Goal: Task Accomplishment & Management: Manage account settings

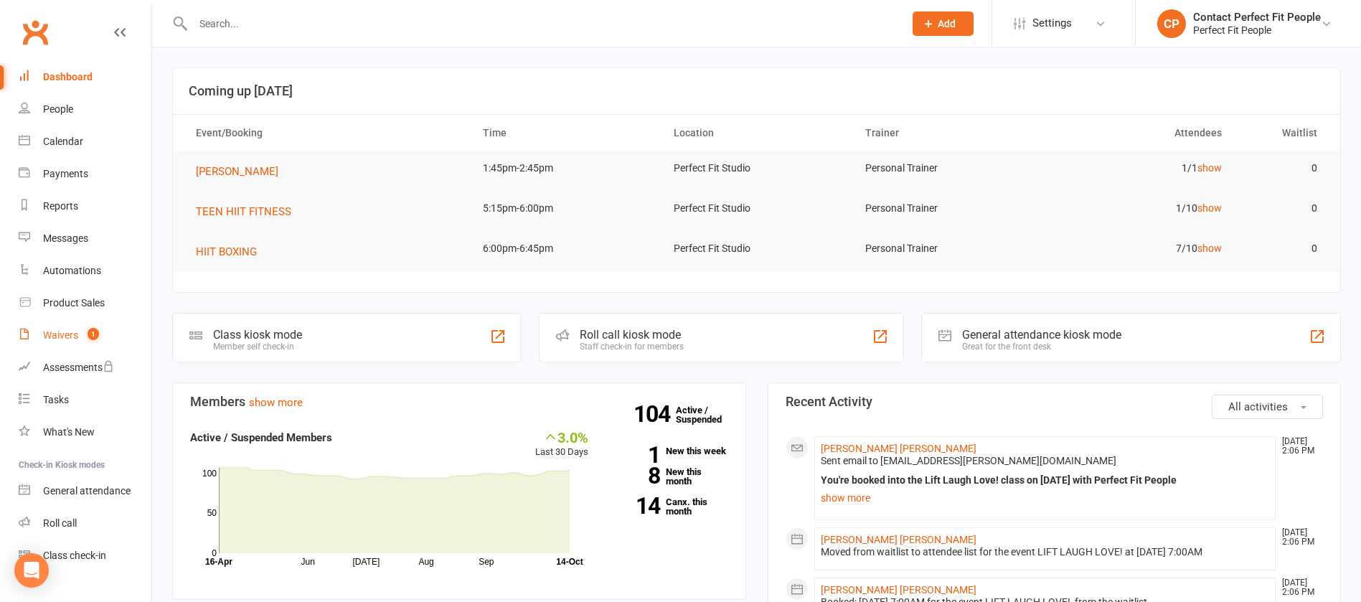
click at [83, 338] on count-badge "1" at bounding box center [89, 334] width 19 height 11
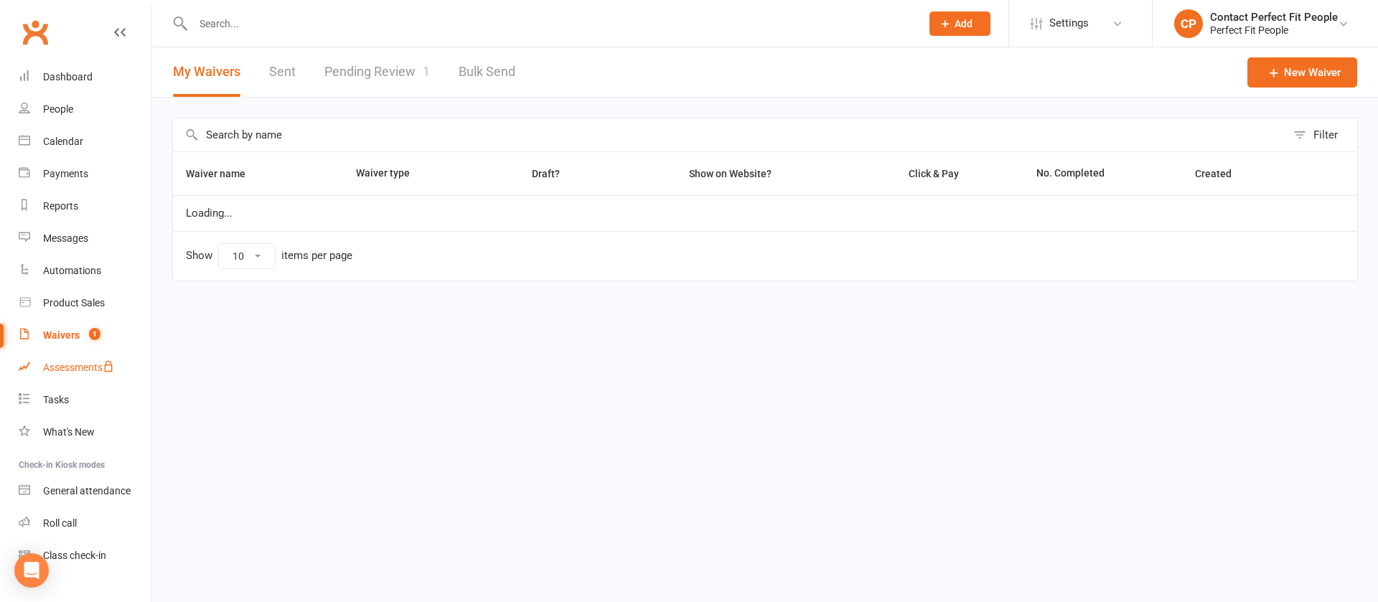
select select "100"
click at [361, 59] on link "Pending Review 1" at bounding box center [376, 72] width 105 height 50
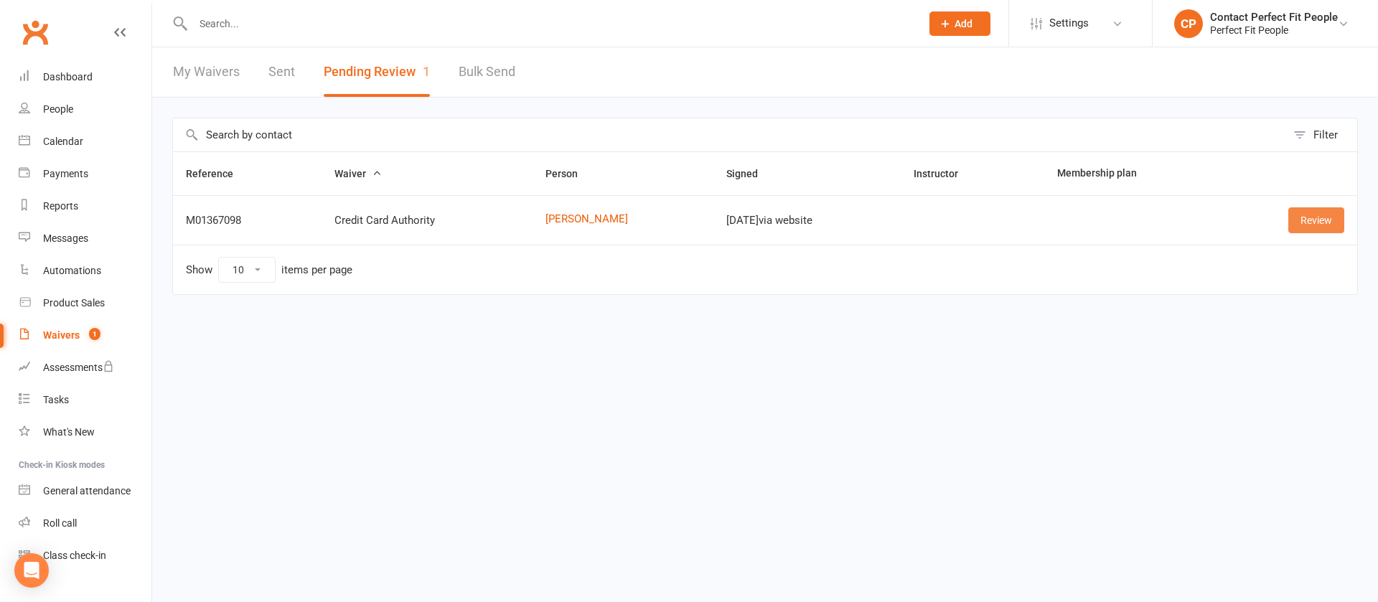
click at [1328, 222] on link "Review" at bounding box center [1316, 220] width 56 height 26
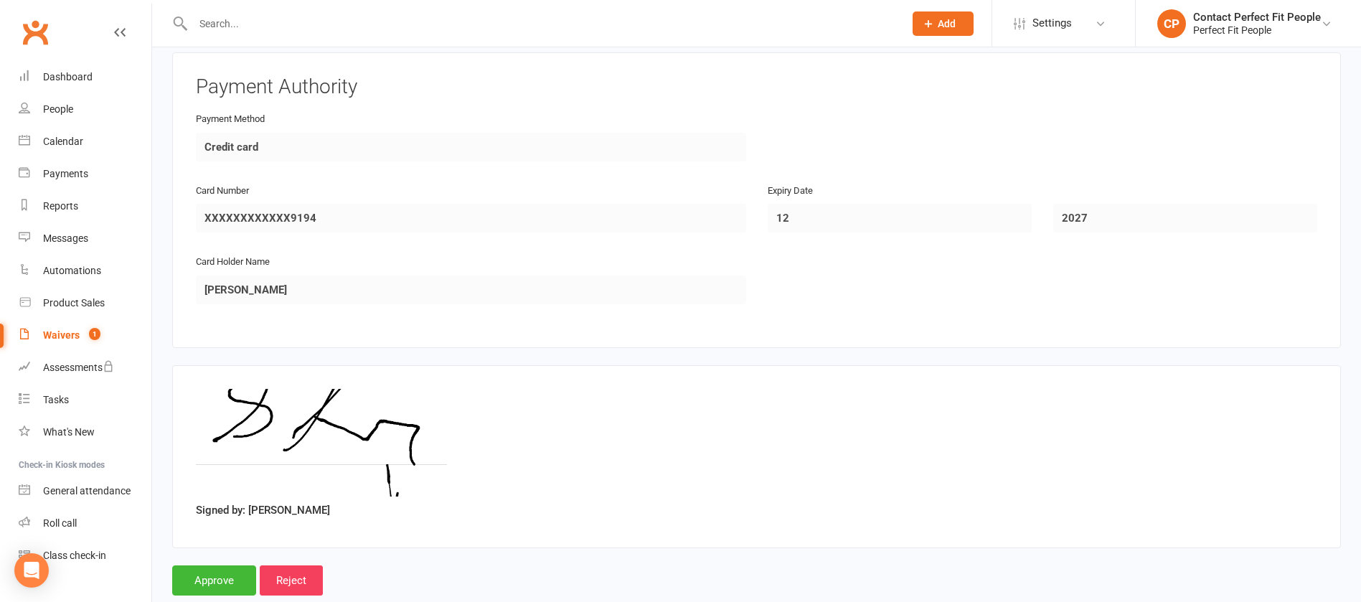
scroll to position [689, 0]
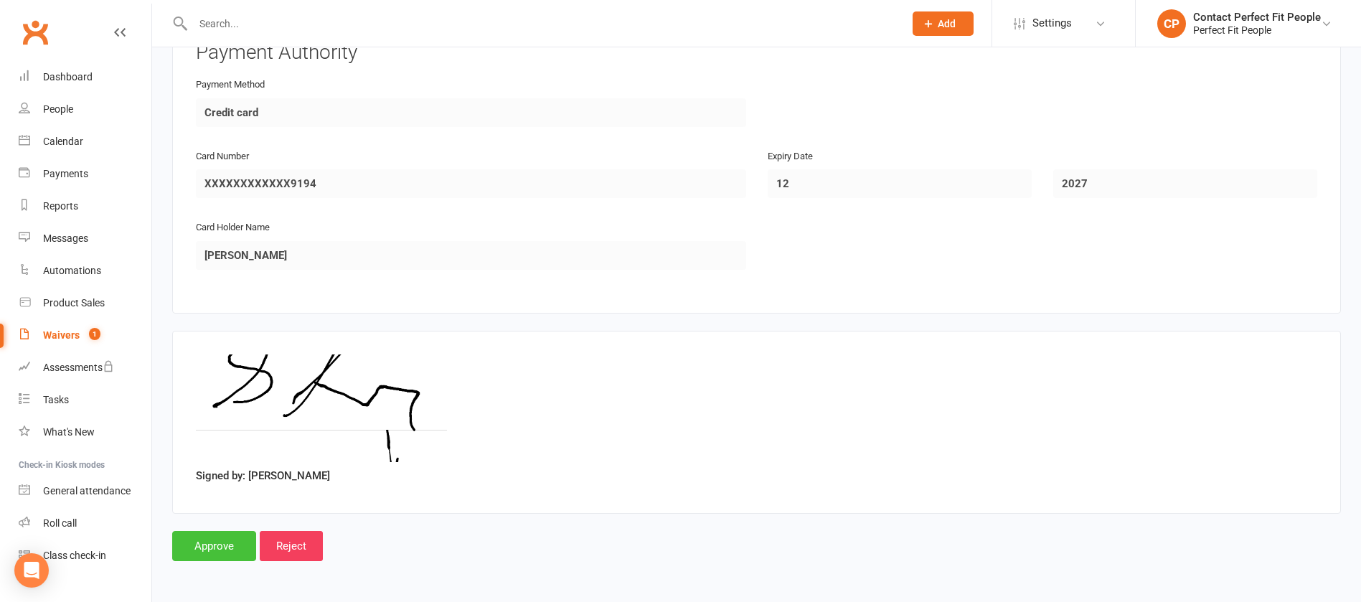
click at [205, 553] on input "Approve" at bounding box center [214, 546] width 84 height 30
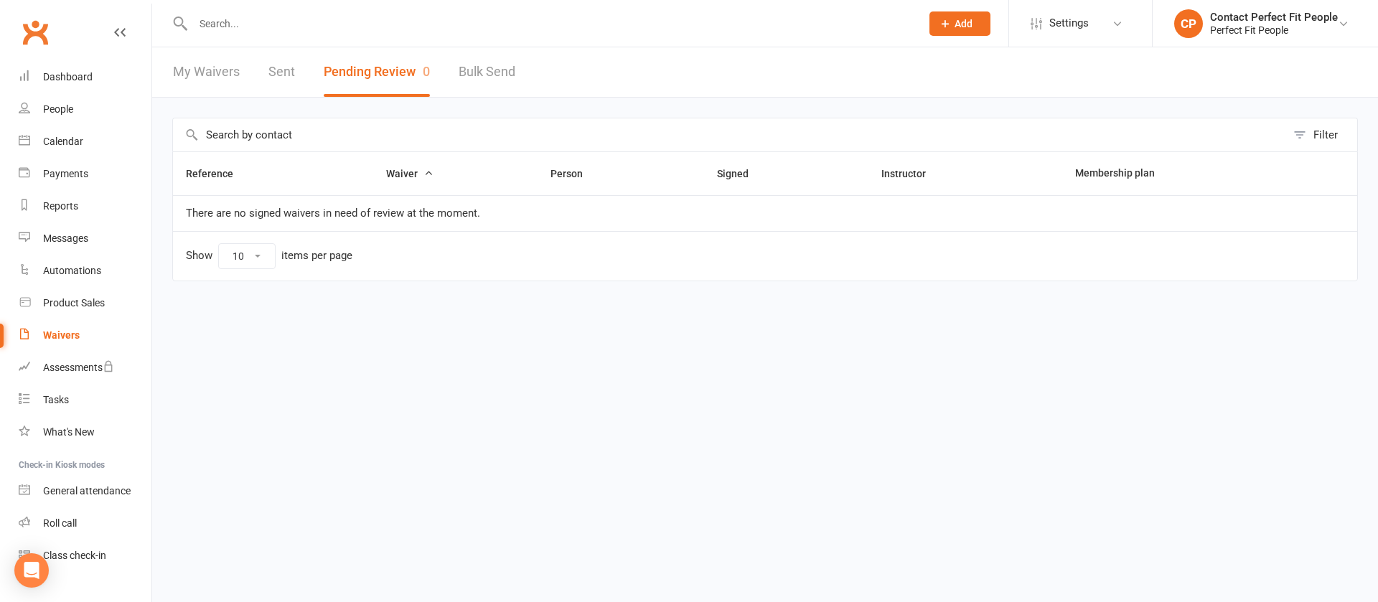
click at [401, 24] on input "text" at bounding box center [550, 24] width 722 height 20
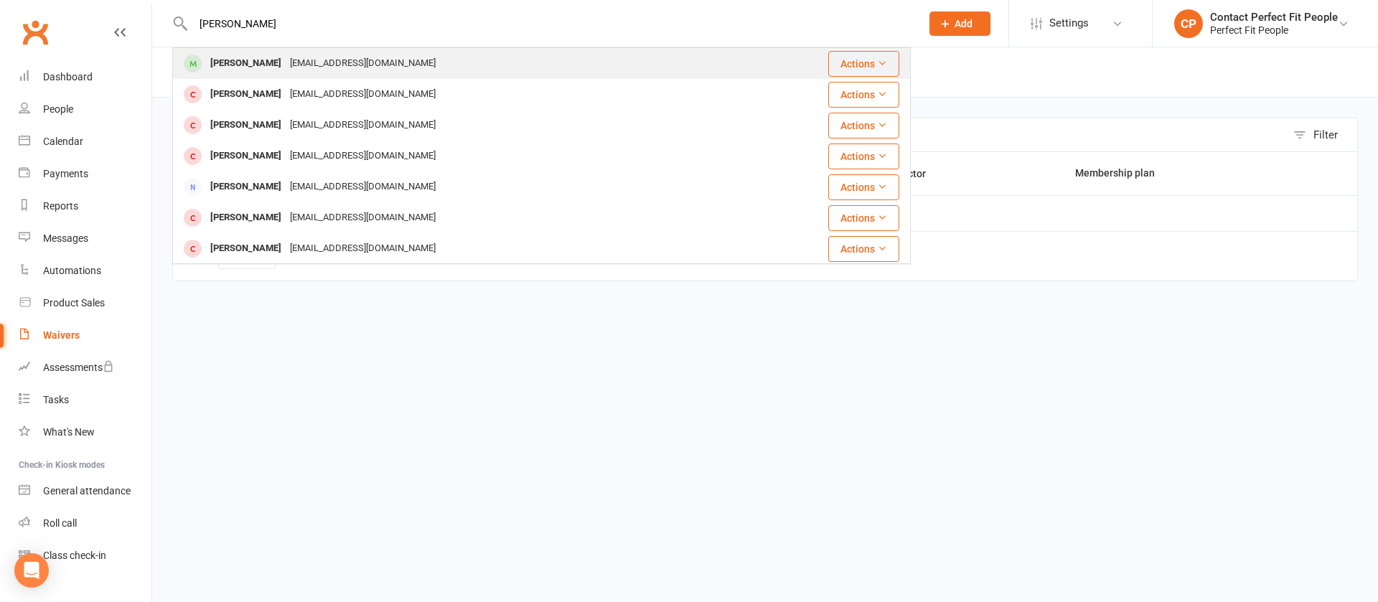
type input "[PERSON_NAME]"
click at [286, 63] on div "[EMAIL_ADDRESS][DOMAIN_NAME]" at bounding box center [363, 63] width 154 height 21
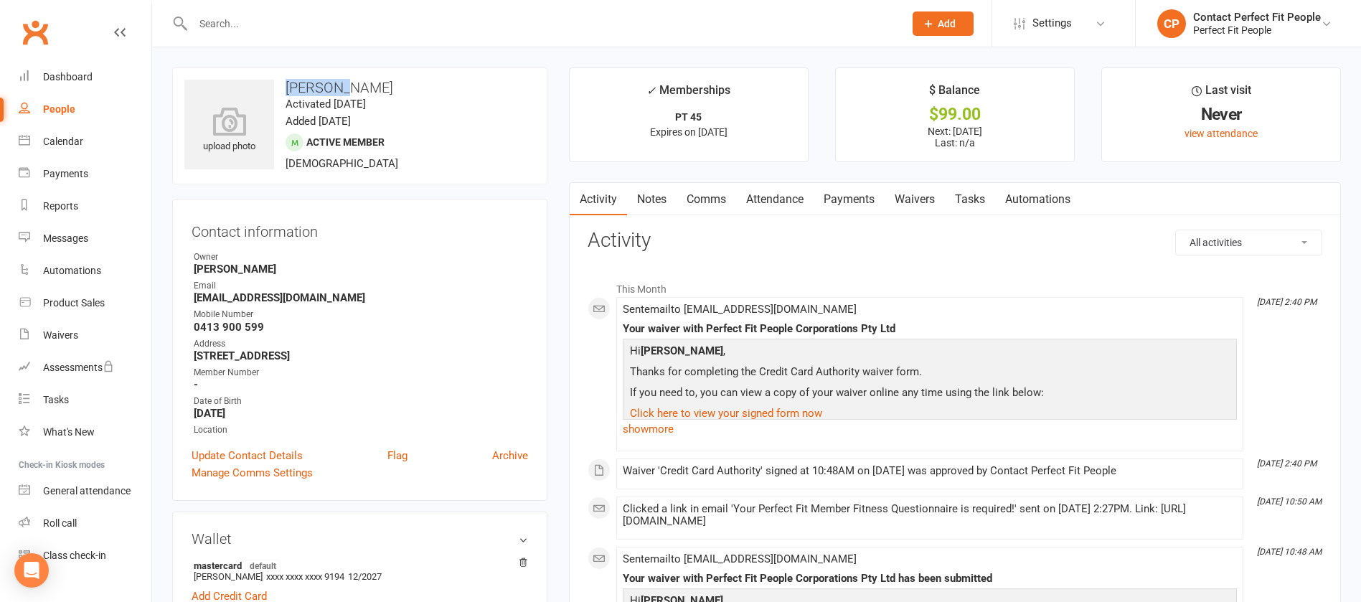
drag, startPoint x: 283, startPoint y: 80, endPoint x: 347, endPoint y: 91, distance: 65.6
click at [347, 91] on h3 "[PERSON_NAME]" at bounding box center [359, 88] width 351 height 16
copy h3 "[PERSON_NAME]"
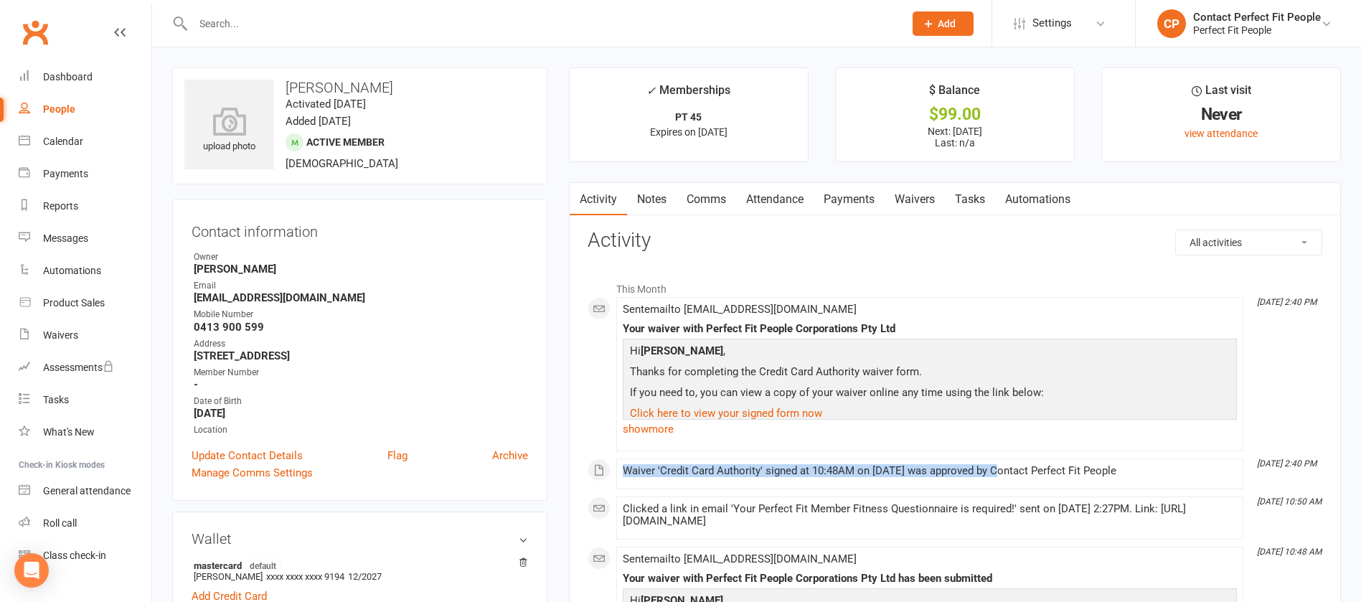
drag, startPoint x: 617, startPoint y: 471, endPoint x: 997, endPoint y: 471, distance: 380.3
click at [997, 471] on li "[DATE] 2:40 PM Waiver 'Credit Card Authority' signed at 10:48AM on [DATE] was a…" at bounding box center [929, 474] width 627 height 31
copy div "Waiver 'Credit Card Authority' signed at 10:48AM on [DATE] was approved"
click at [53, 168] on div "Payments" at bounding box center [65, 173] width 45 height 11
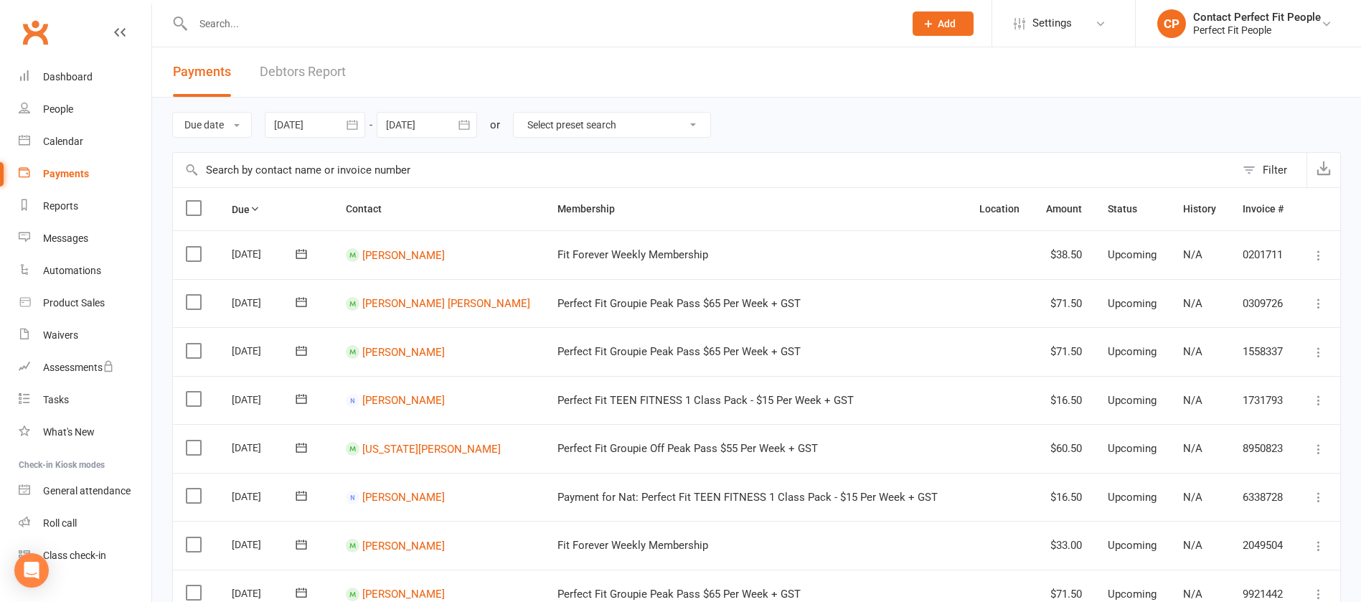
click at [1254, 166] on button "Filter" at bounding box center [1271, 170] width 71 height 34
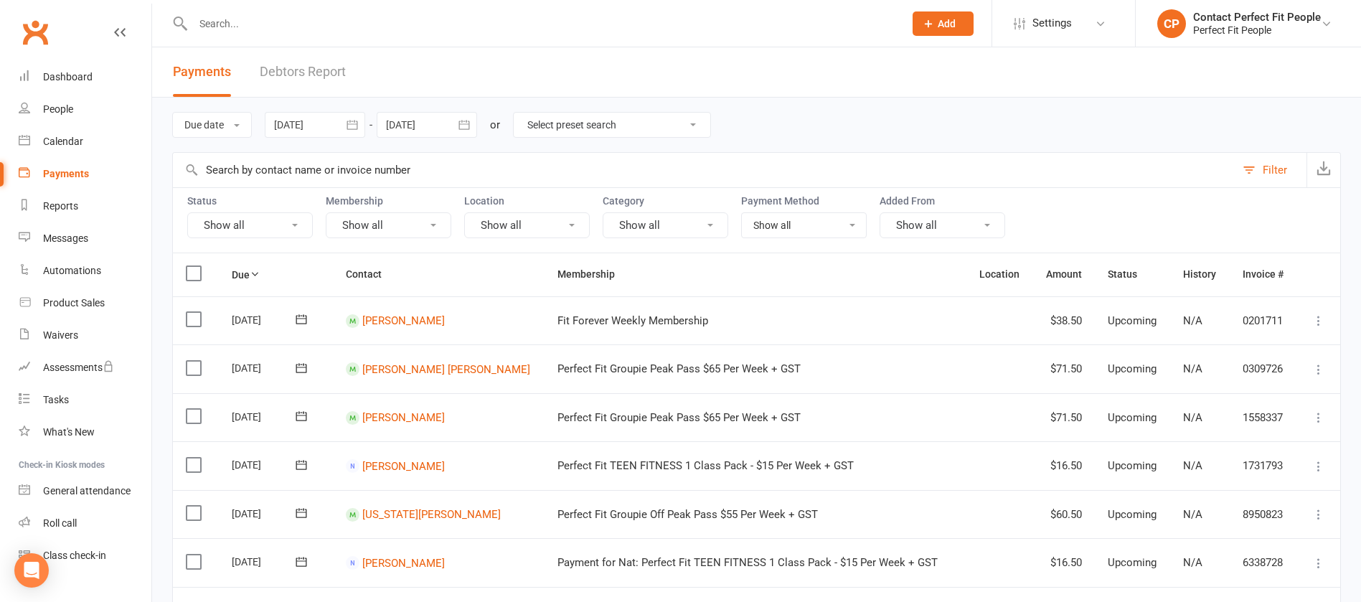
click at [224, 230] on button "Show all" at bounding box center [250, 225] width 126 height 26
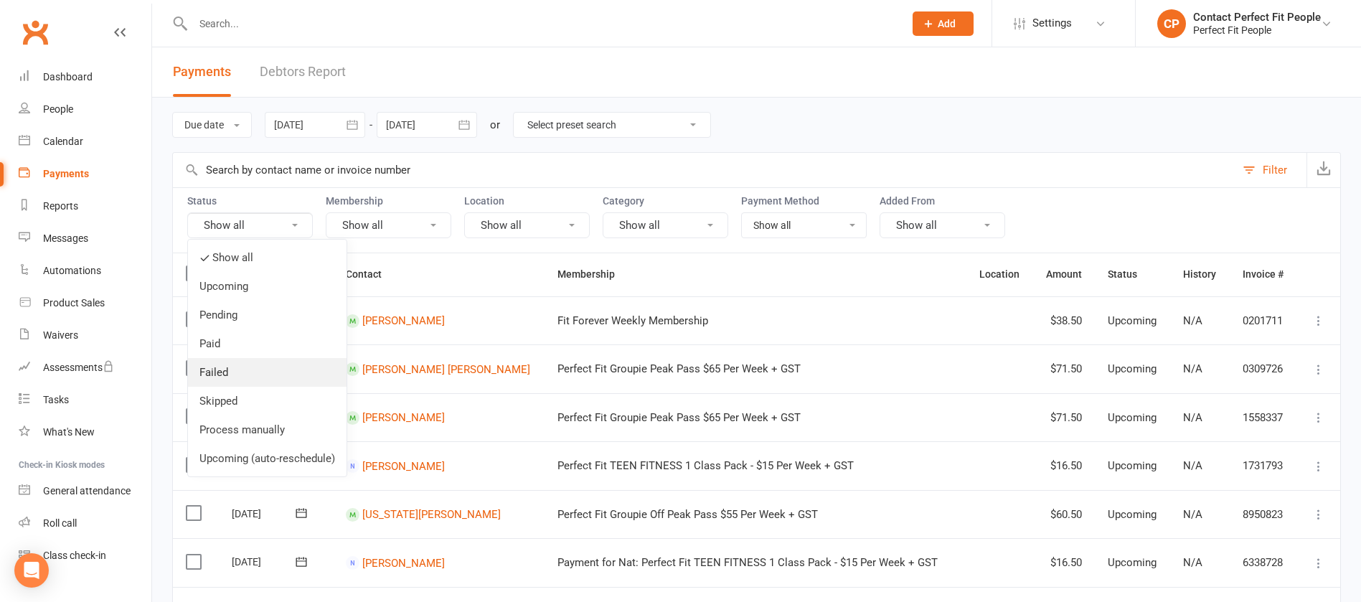
click at [235, 368] on link "Failed" at bounding box center [267, 372] width 159 height 29
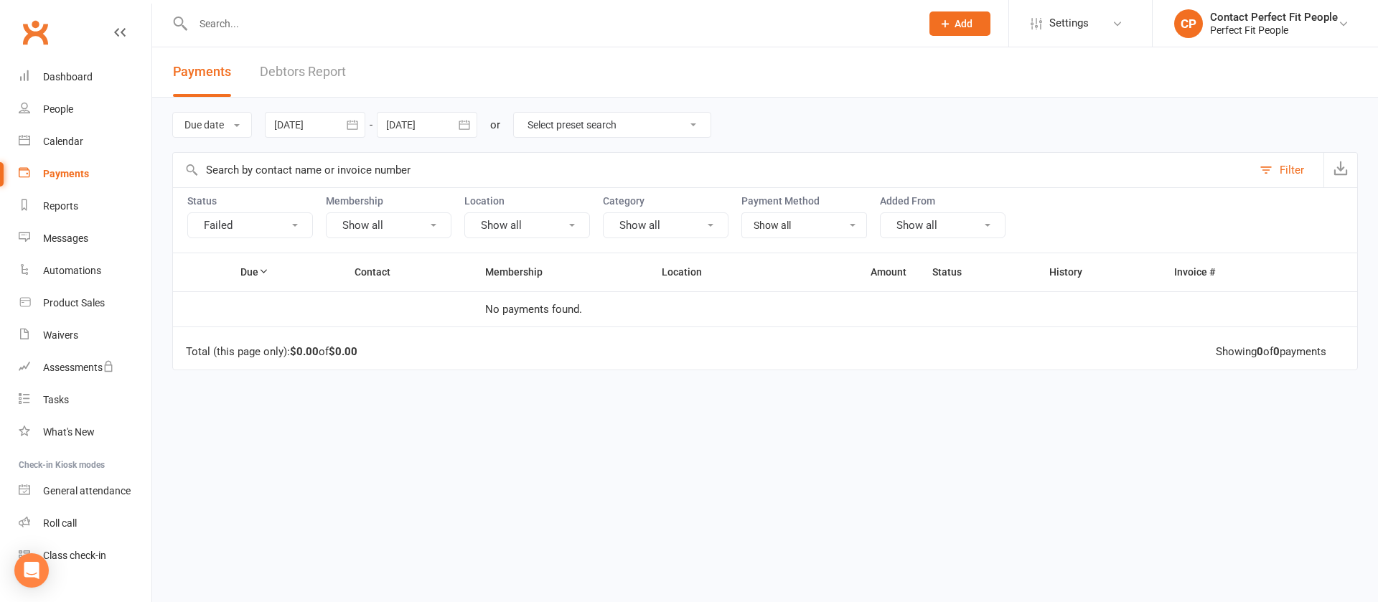
click at [287, 32] on input "text" at bounding box center [550, 24] width 722 height 20
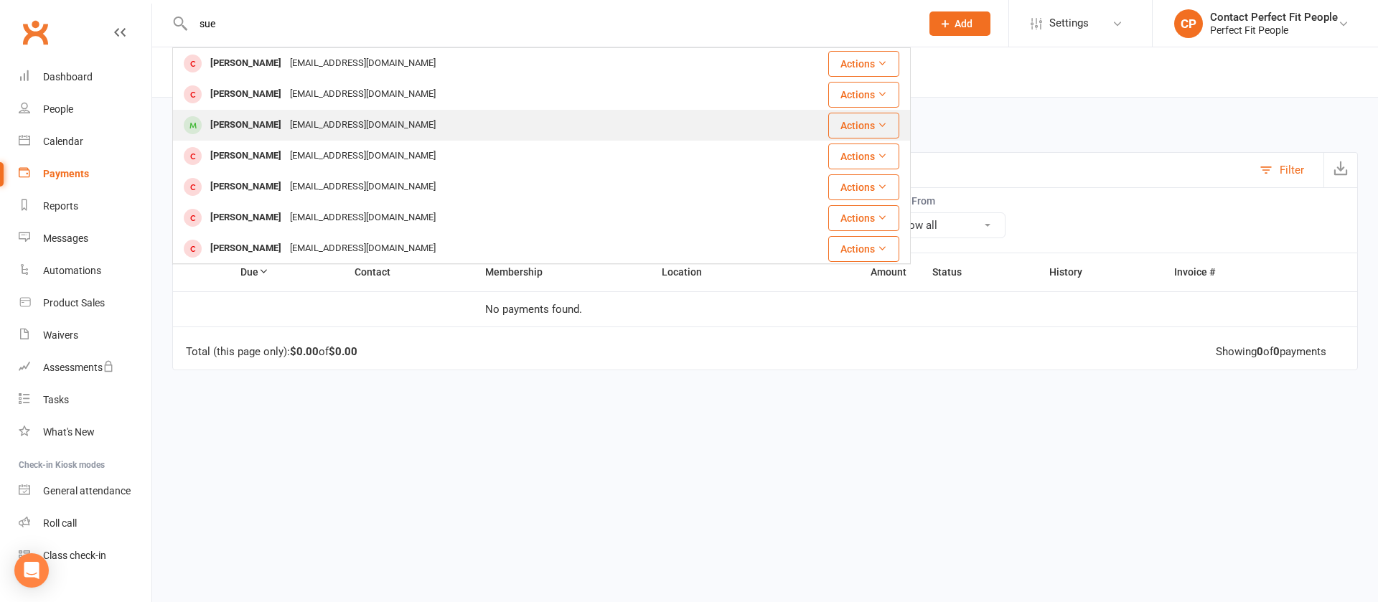
type input "sue"
click at [286, 132] on div "[EMAIL_ADDRESS][DOMAIN_NAME]" at bounding box center [363, 125] width 154 height 21
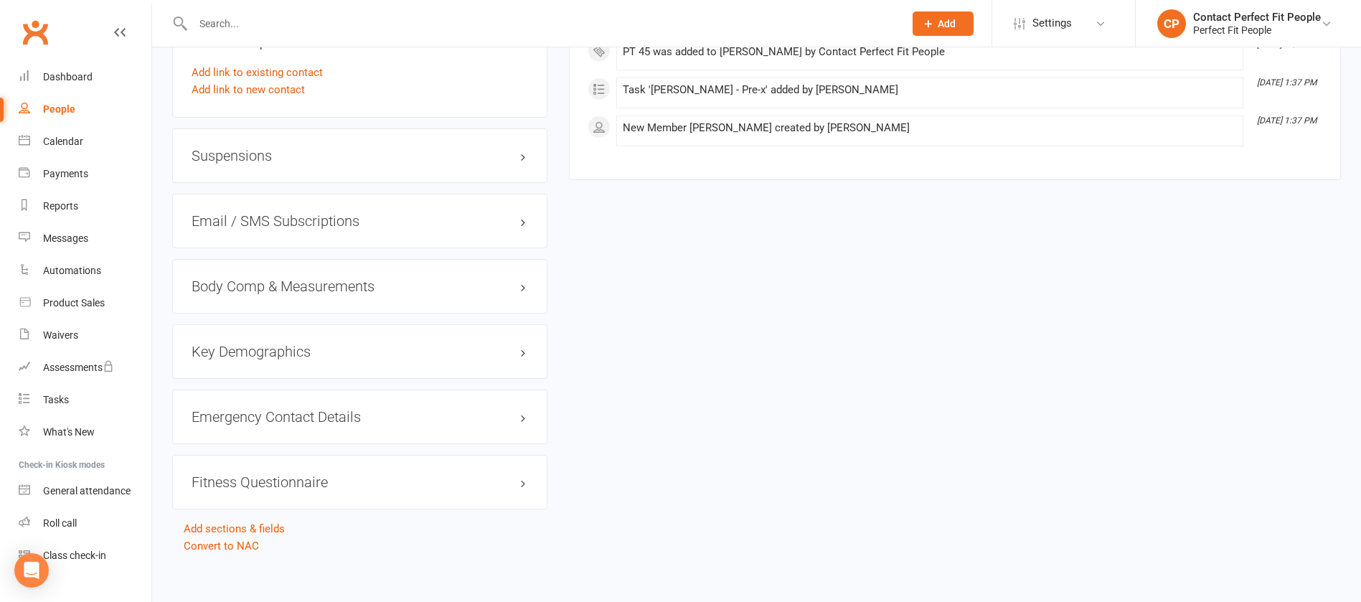
scroll to position [1210, 0]
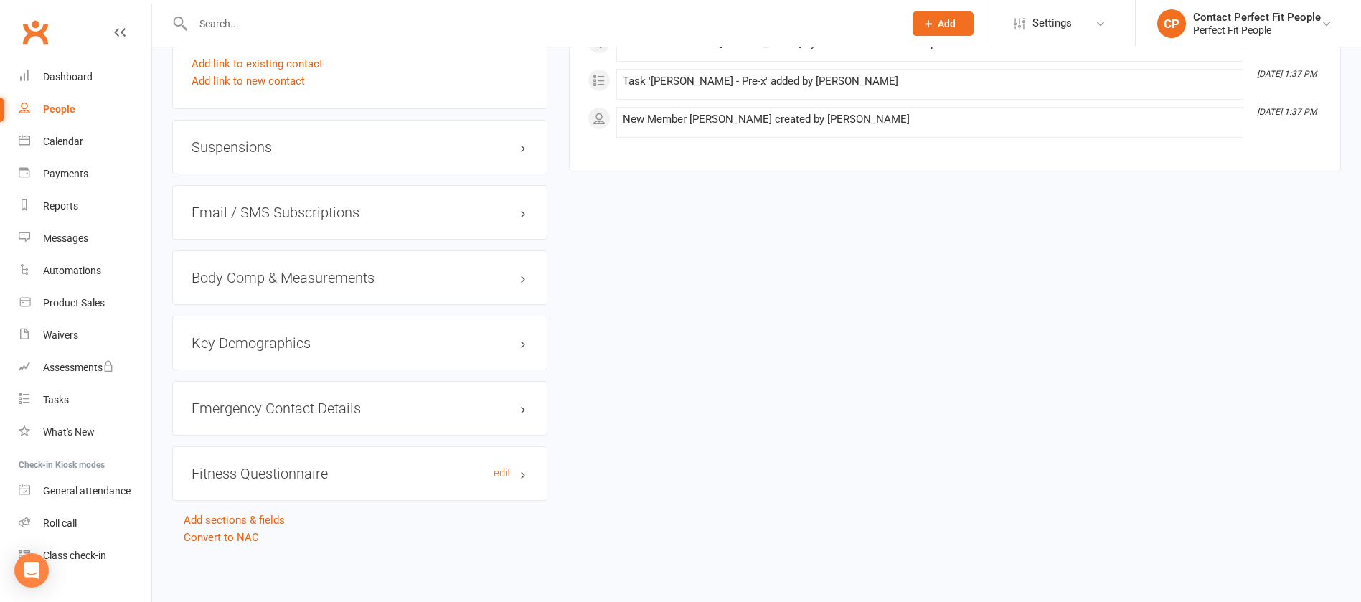
click at [258, 470] on h3 "Fitness Questionnaire edit" at bounding box center [360, 474] width 337 height 16
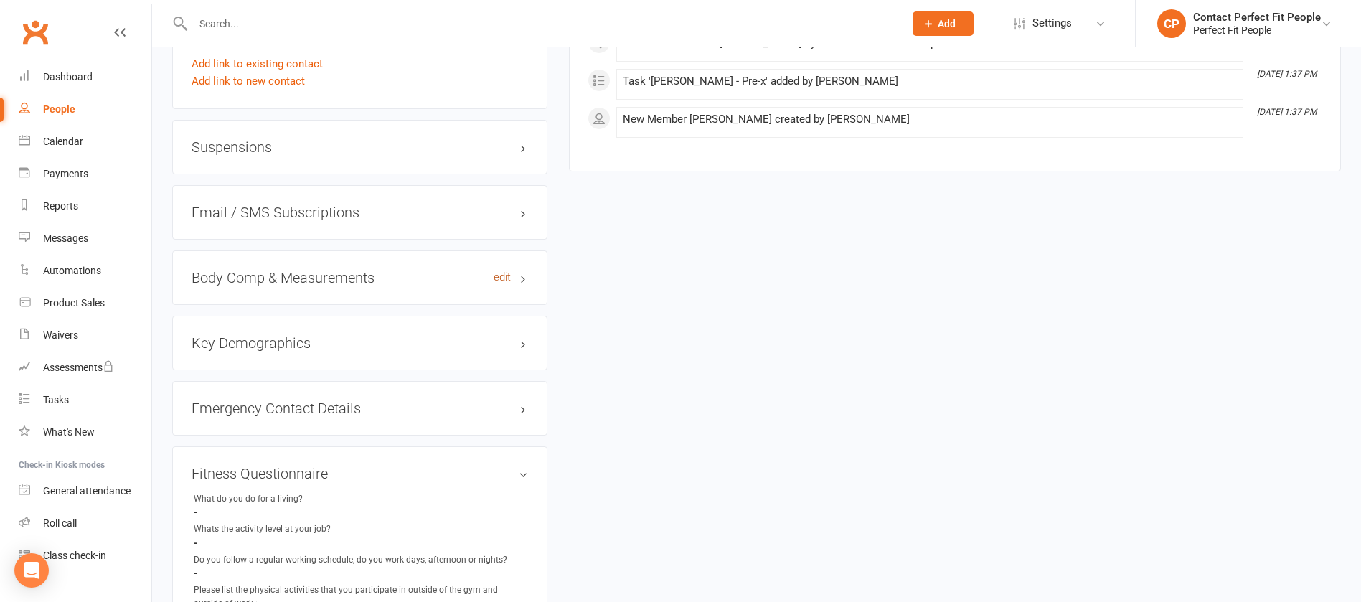
click at [502, 277] on link "edit" at bounding box center [502, 277] width 17 height 12
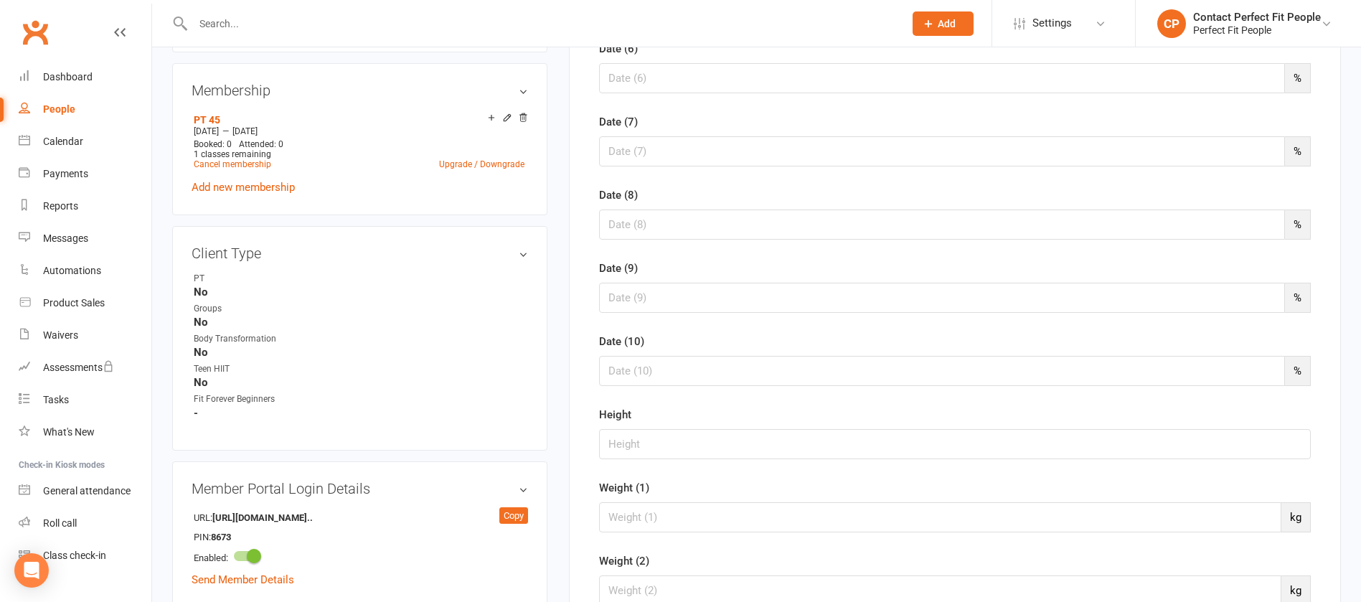
scroll to position [649, 0]
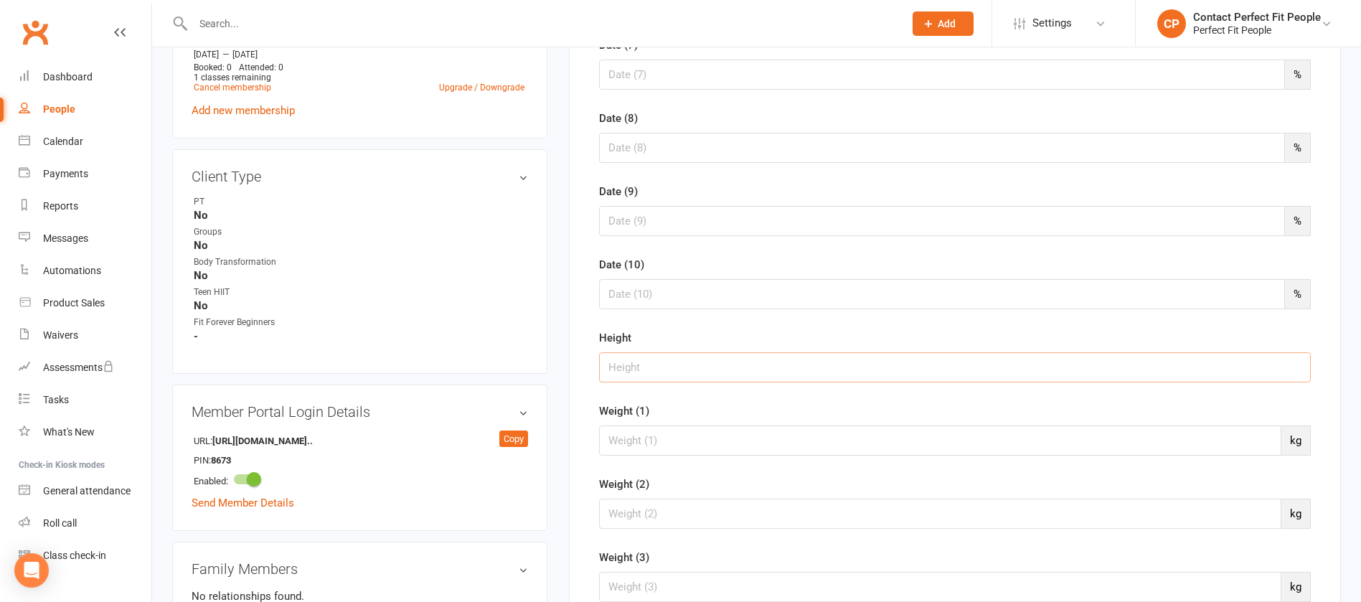
click at [652, 371] on input "string" at bounding box center [955, 367] width 712 height 30
type input "152"
click at [662, 436] on input "number" at bounding box center [940, 441] width 682 height 30
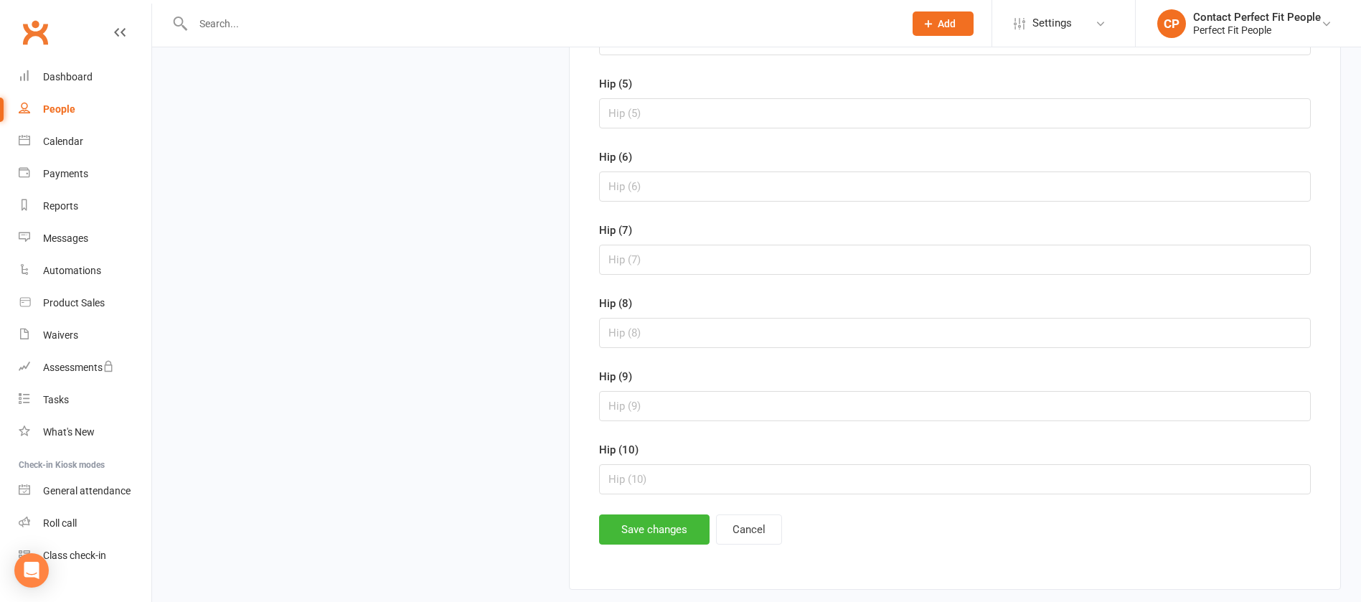
scroll to position [5008, 0]
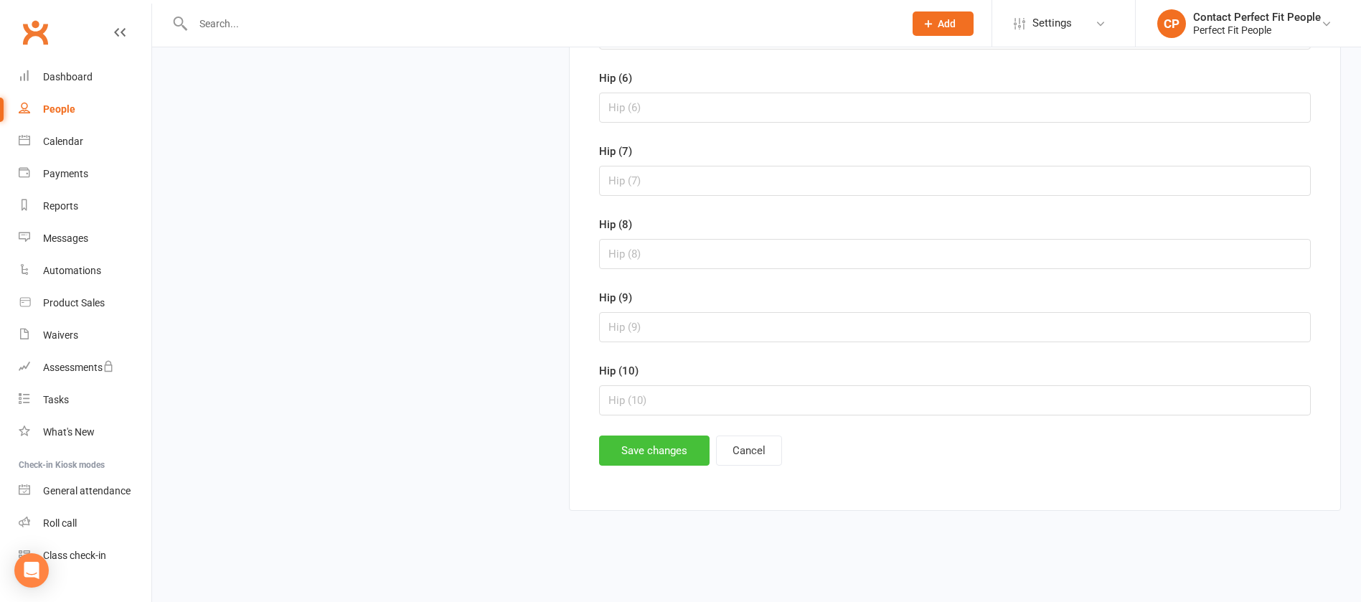
type input "58"
click at [632, 438] on button "Save changes" at bounding box center [654, 451] width 111 height 30
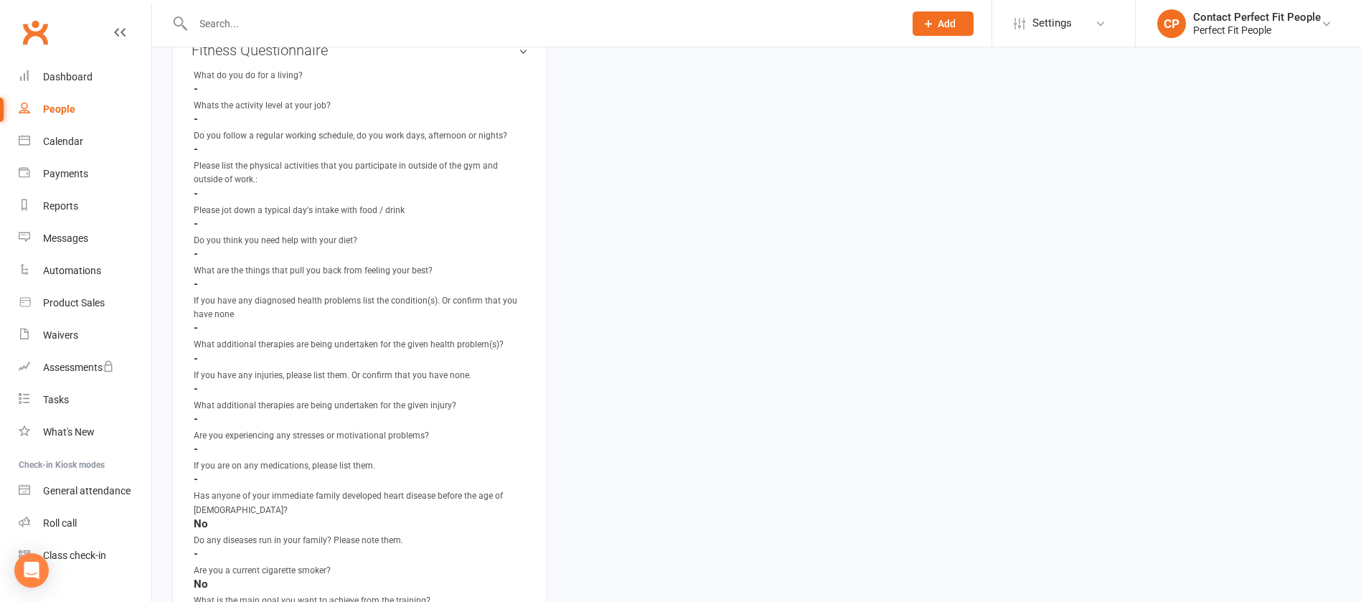
scroll to position [2723, 0]
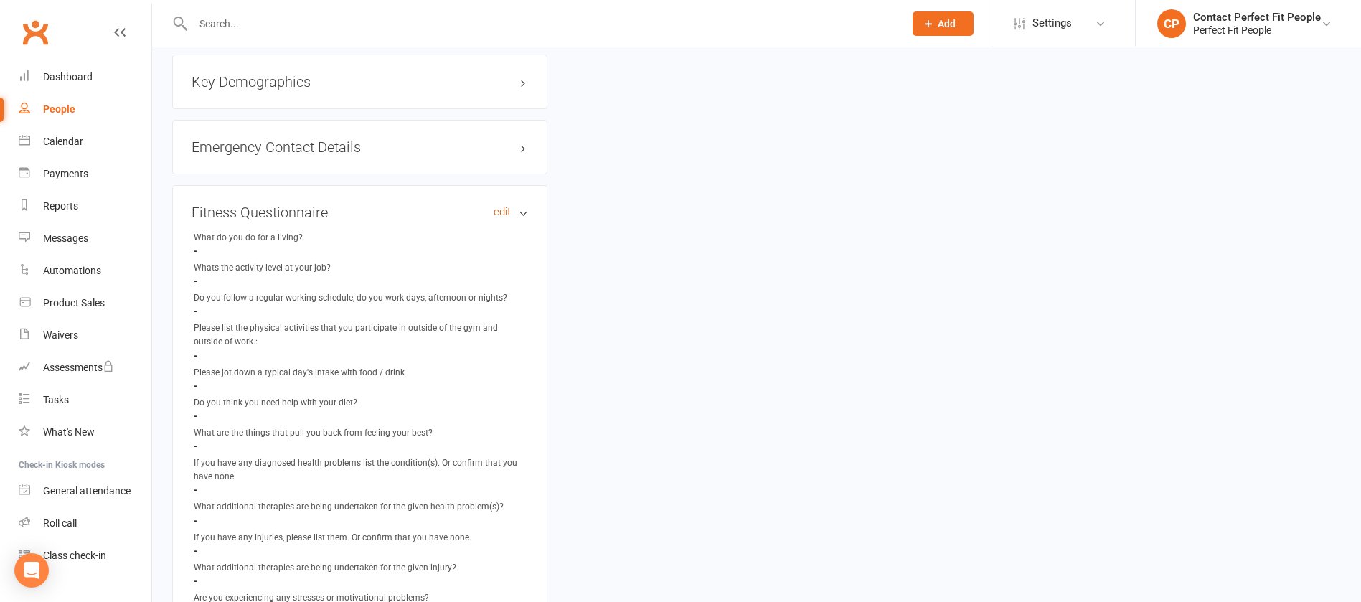
click at [498, 210] on link "edit" at bounding box center [502, 212] width 17 height 12
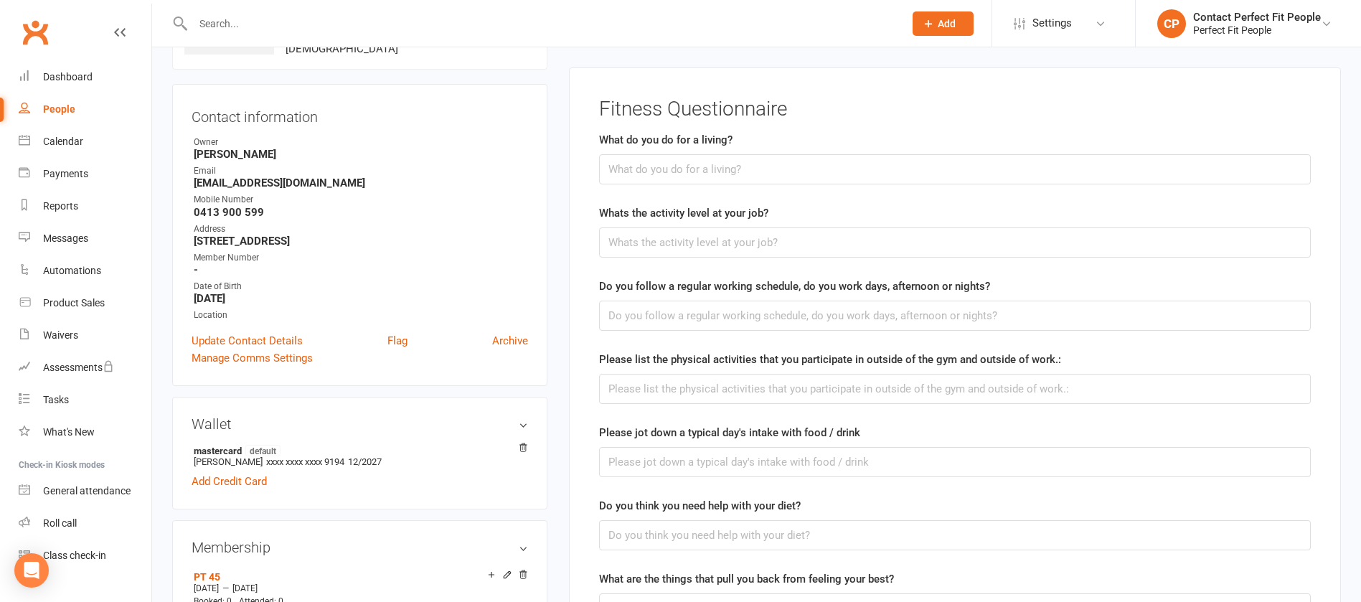
scroll to position [111, 0]
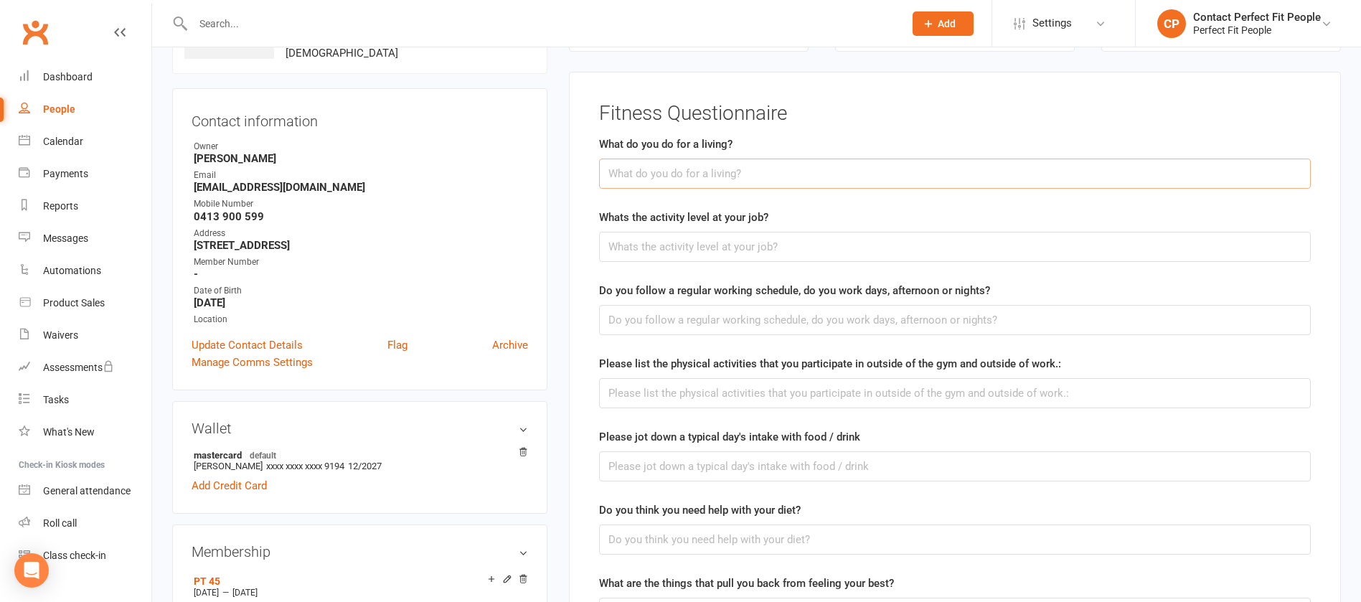
click at [665, 178] on input "text" at bounding box center [955, 174] width 712 height 30
paste input "Twacher"
click at [625, 179] on input "Twacher" at bounding box center [955, 174] width 712 height 30
type input "Teacher"
click at [641, 258] on input "text" at bounding box center [955, 247] width 712 height 30
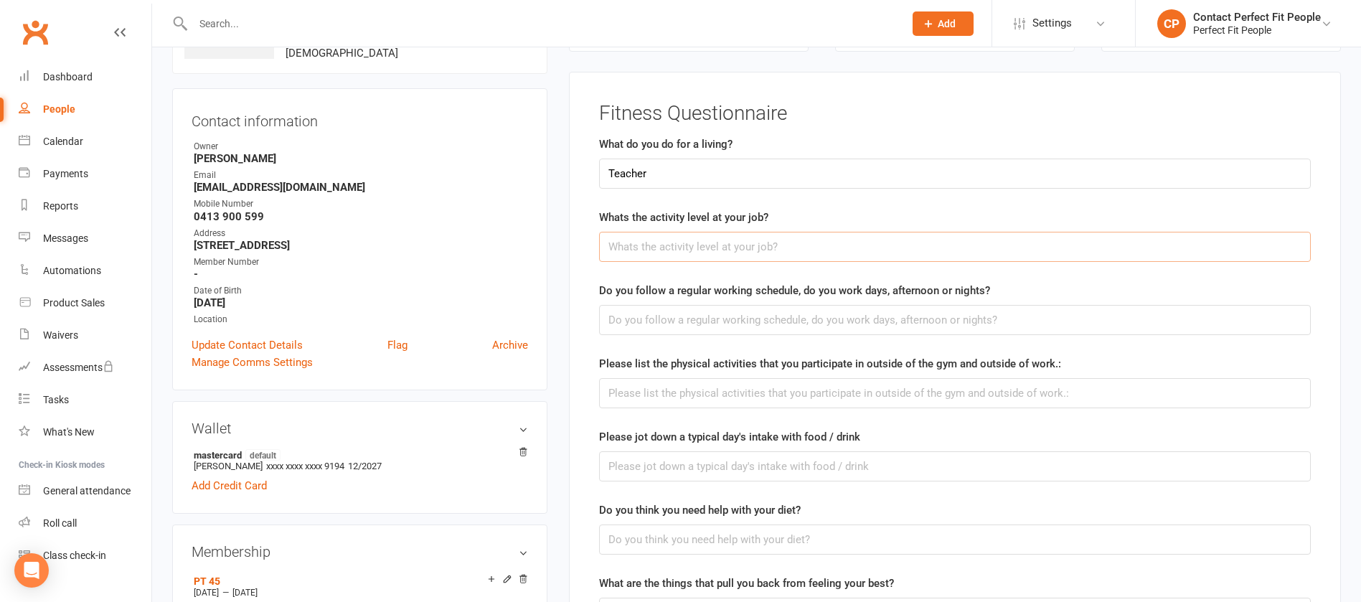
paste input "Moderate (light activity such as walking)"
type input "Moderate (light activity such as walking)"
click at [642, 319] on input "text" at bounding box center [955, 320] width 712 height 30
paste input "2 days"
type input "2 days"
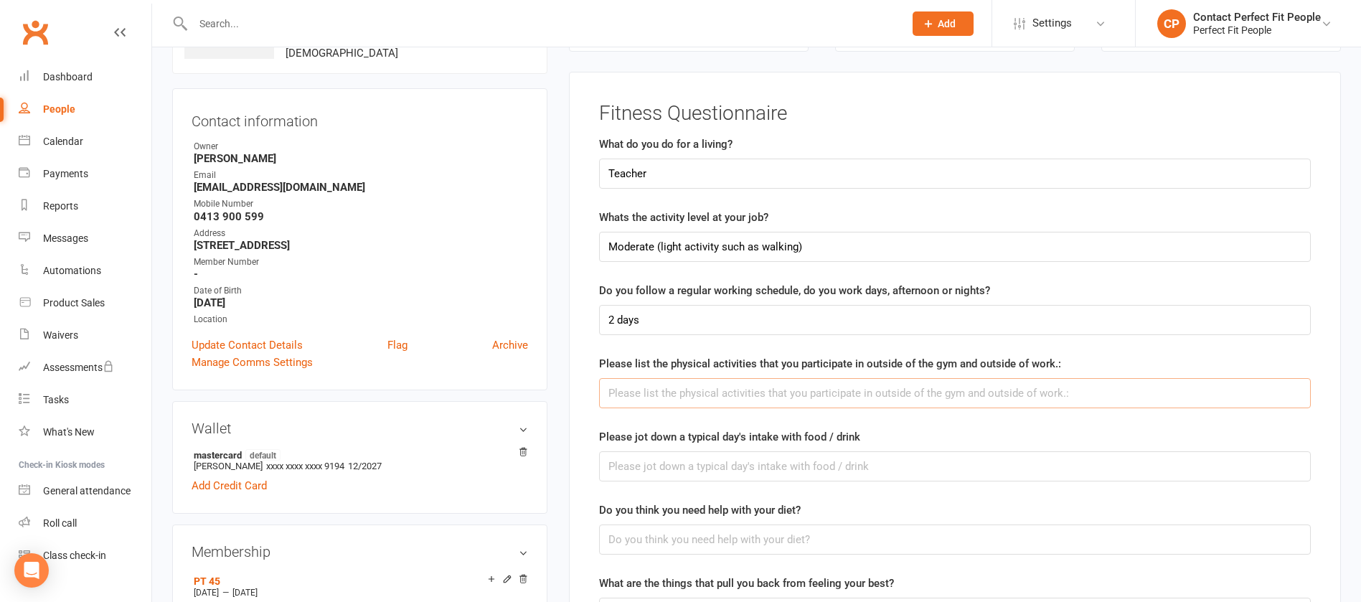
click at [639, 405] on input "text" at bounding box center [955, 393] width 712 height 30
type input "walking"
click at [660, 469] on input "text" at bounding box center [955, 466] width 712 height 30
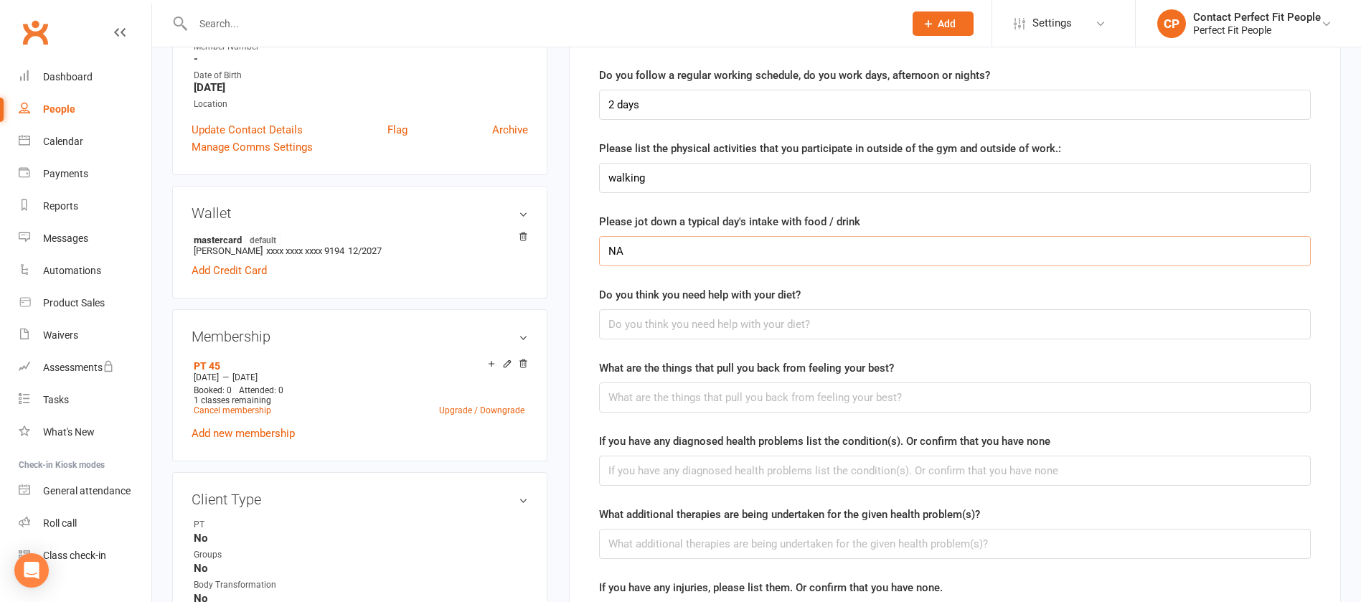
type input "NA"
click at [624, 299] on label "Do you think you need help with your diet?" at bounding box center [700, 294] width 202 height 17
click at [629, 321] on input "text" at bounding box center [955, 324] width 712 height 30
type input "No"
paste input "Tight calf muscled"
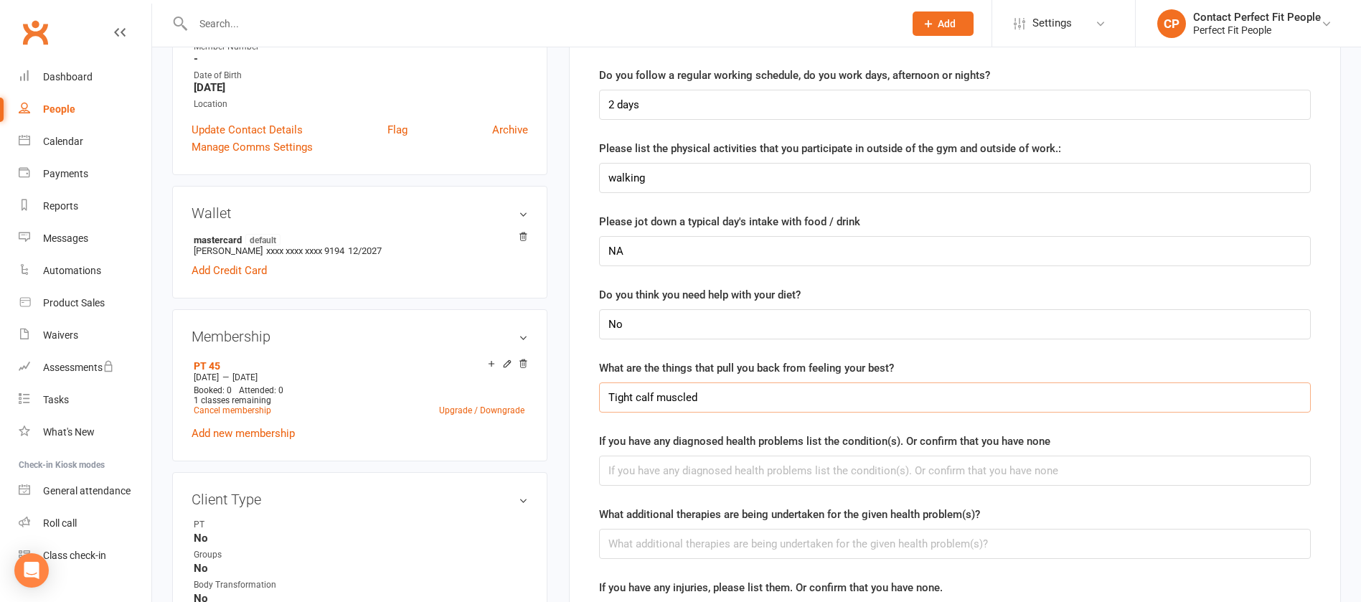
type input "Tight calf muscled"
click at [662, 474] on input "text" at bounding box center [955, 471] width 712 height 30
paste input "Tight calf muscled"
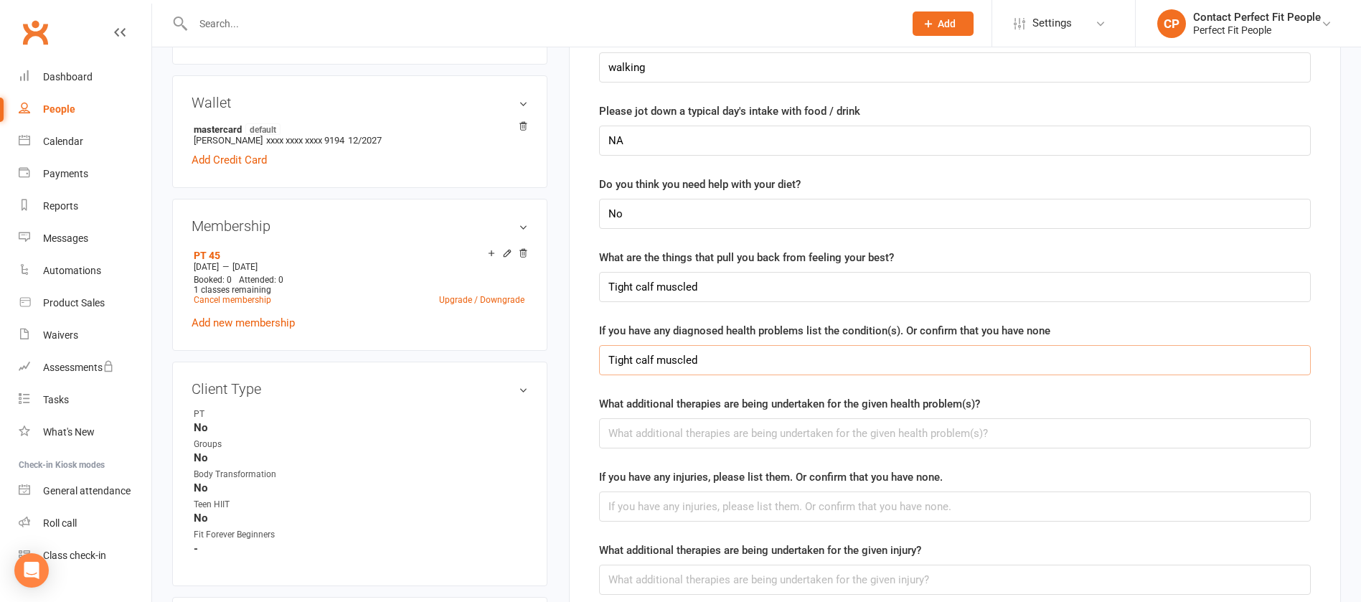
scroll to position [541, 0]
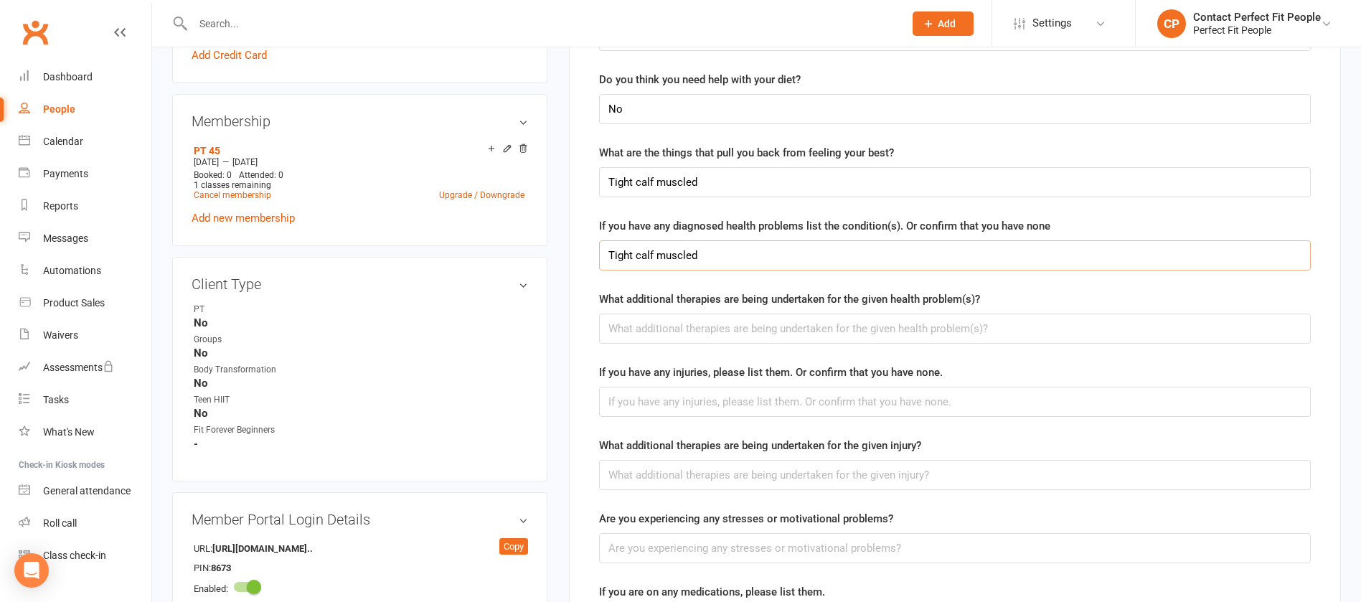
type input "Tight calf muscled"
click at [634, 331] on input "text" at bounding box center [955, 329] width 712 height 30
type input "NA"
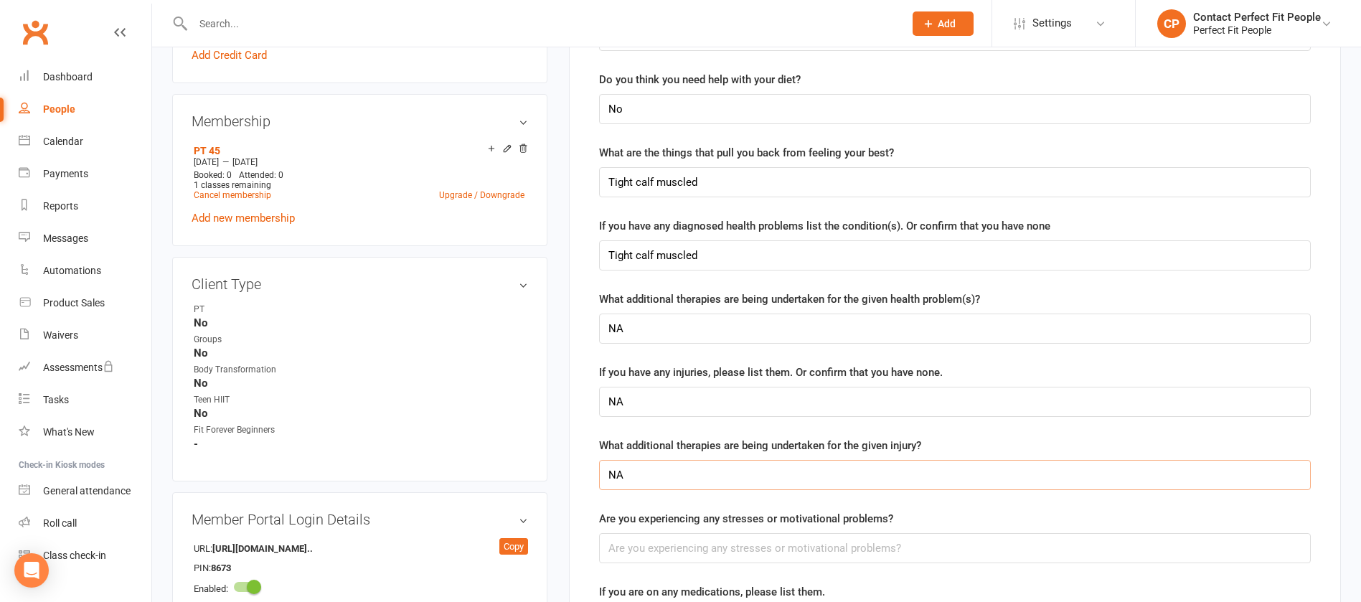
type input "NA"
type input "No"
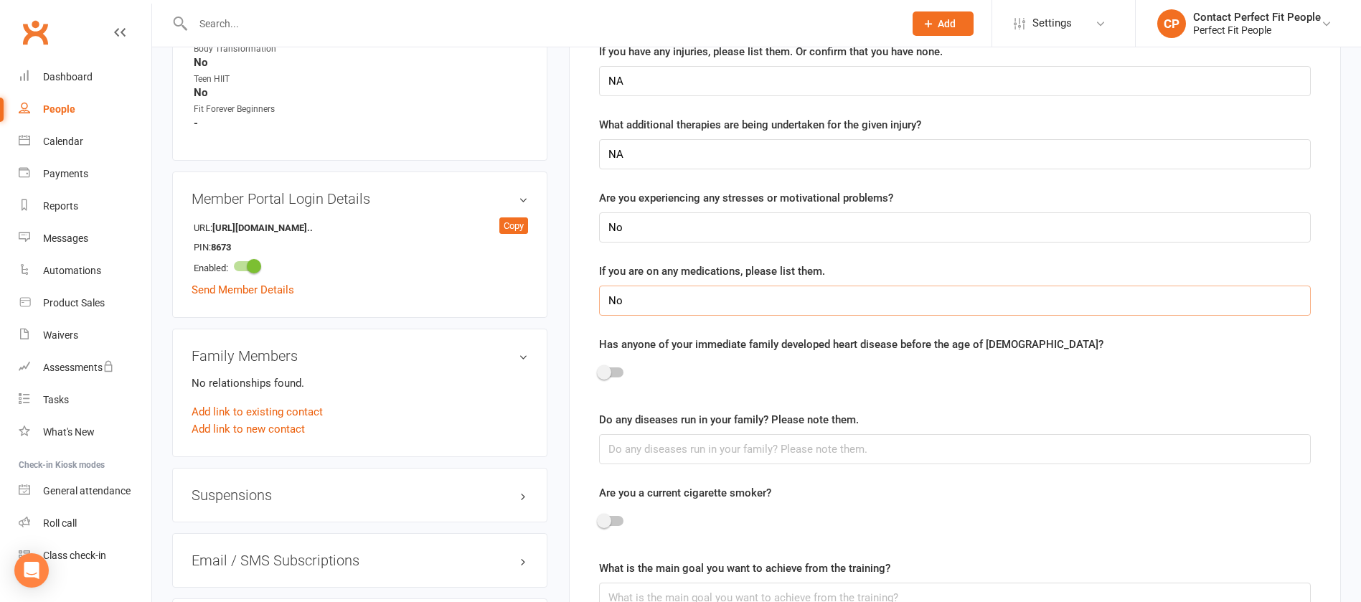
type input "No"
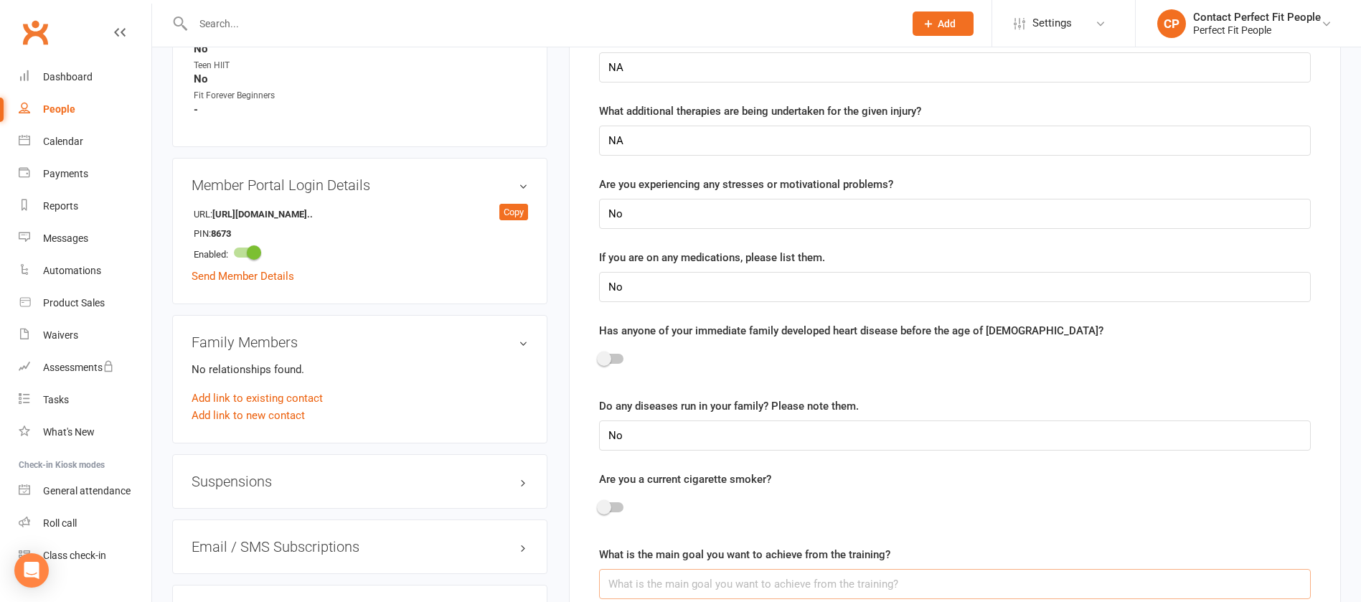
scroll to position [765, 0]
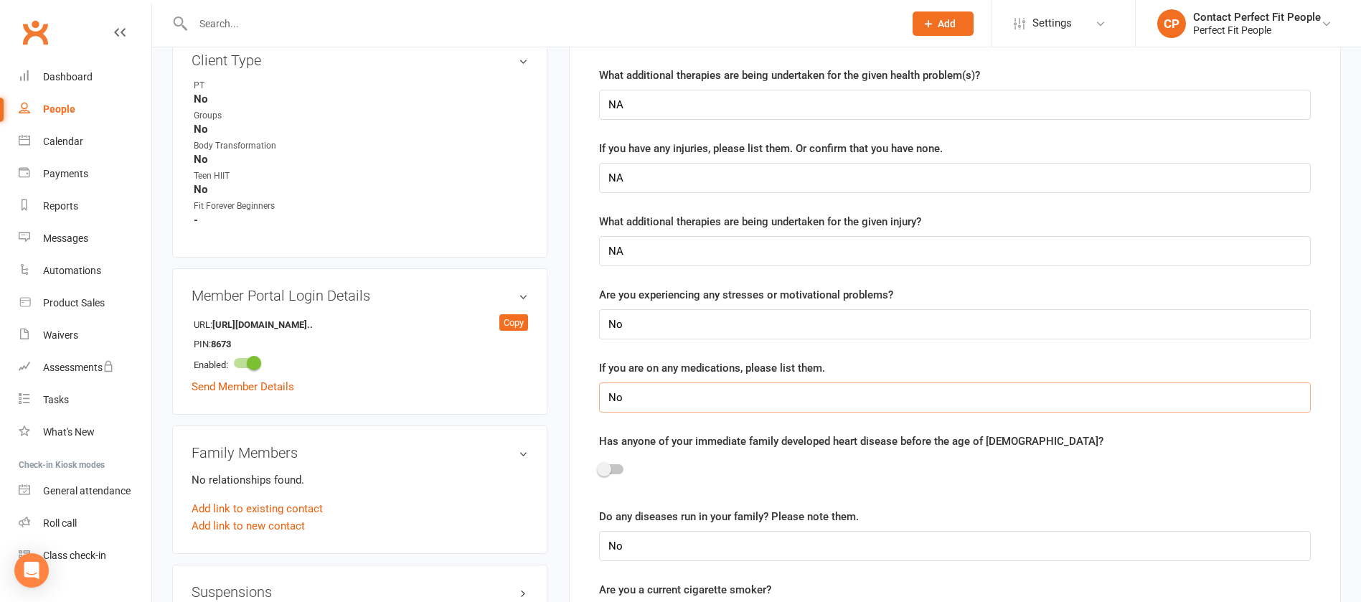
drag, startPoint x: 659, startPoint y: 398, endPoint x: 583, endPoint y: 402, distance: 76.9
paste input "Kliovance axed an"
type input "Kliovance axed an"
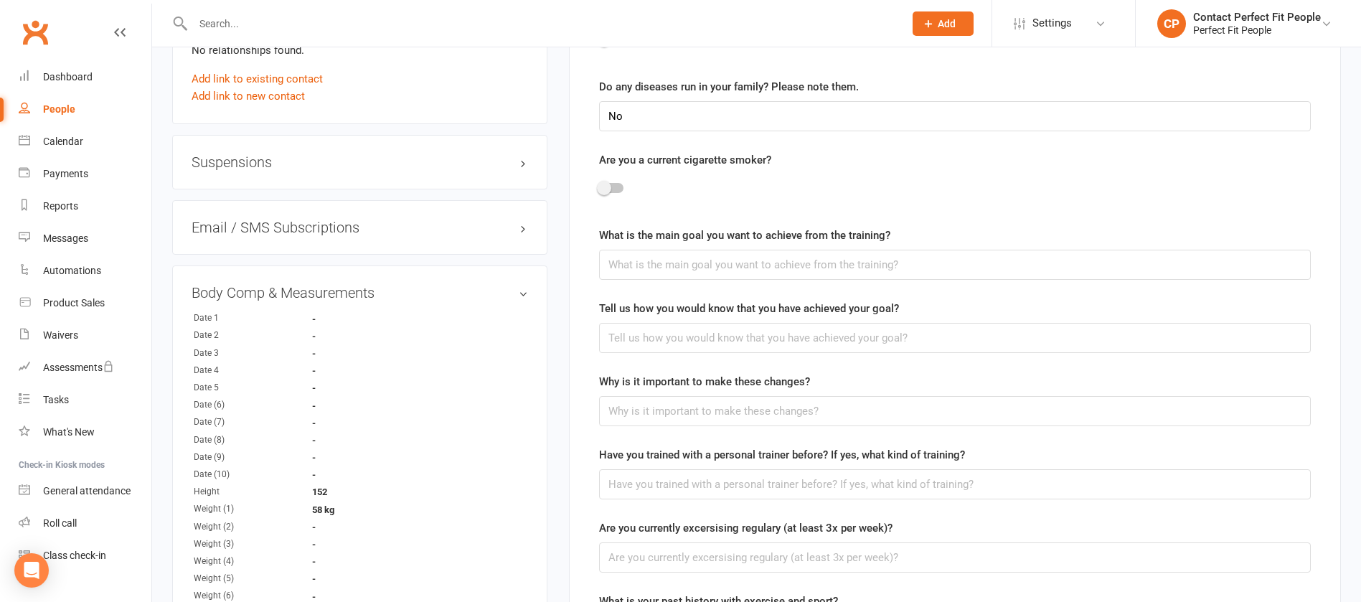
scroll to position [1196, 0]
click at [639, 278] on input "text" at bounding box center [955, 264] width 712 height 30
paste input "Strength"
type input "Strength"
click at [647, 334] on input "text" at bounding box center [955, 337] width 712 height 30
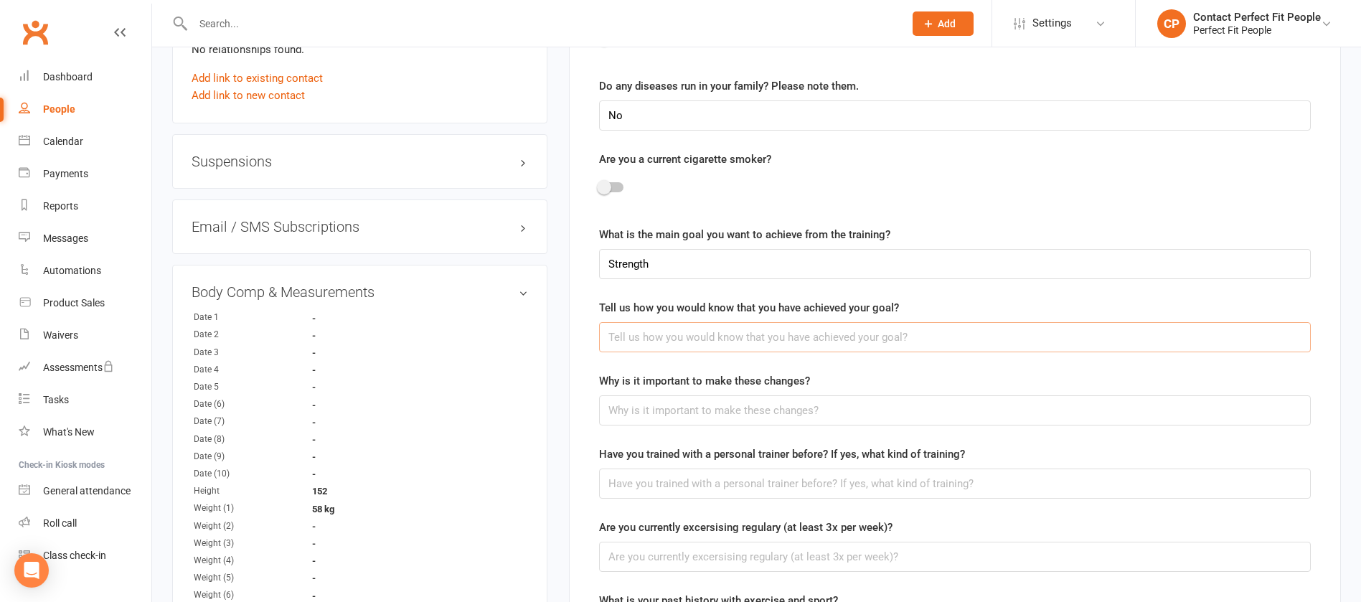
paste input "Fitter. More endurance. Increase [MEDICAL_DATA]"
type input "Fitter. More endurance. Increase [MEDICAL_DATA]"
click at [661, 409] on input "text" at bounding box center [955, 410] width 712 height 30
paste input "To stay healthy"
type input "To stay healthy"
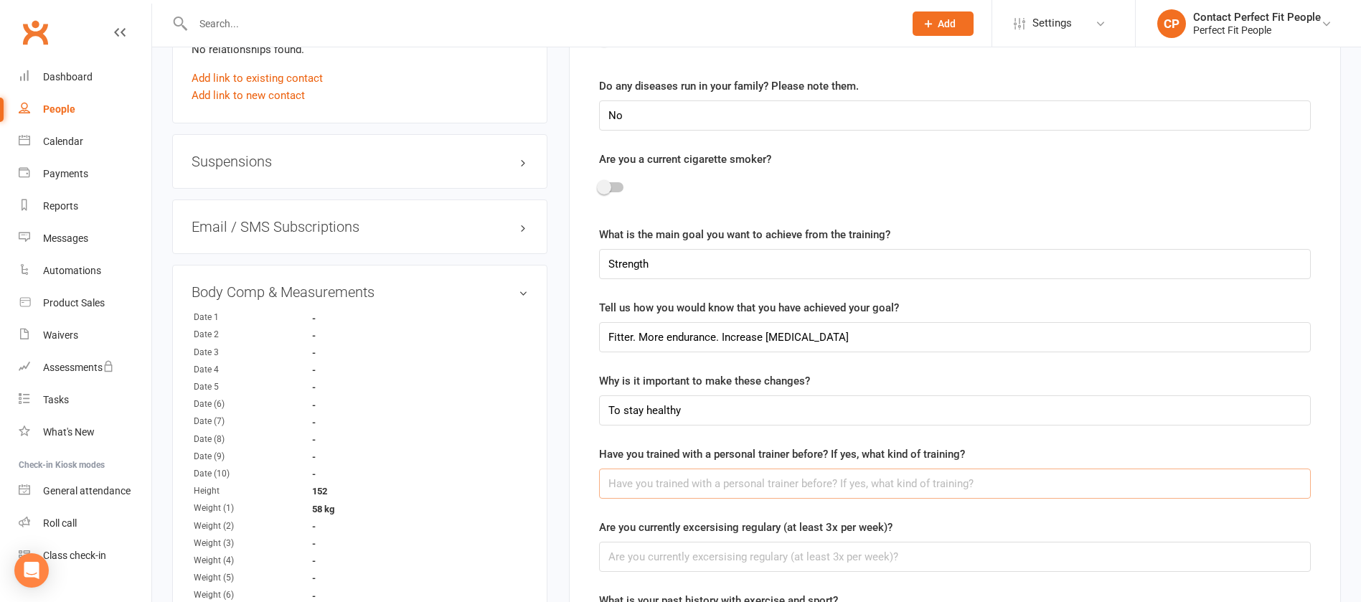
click at [645, 477] on input "text" at bounding box center [955, 484] width 712 height 30
paste input "Gym"
type input "Yes, Gym"
type input "No"
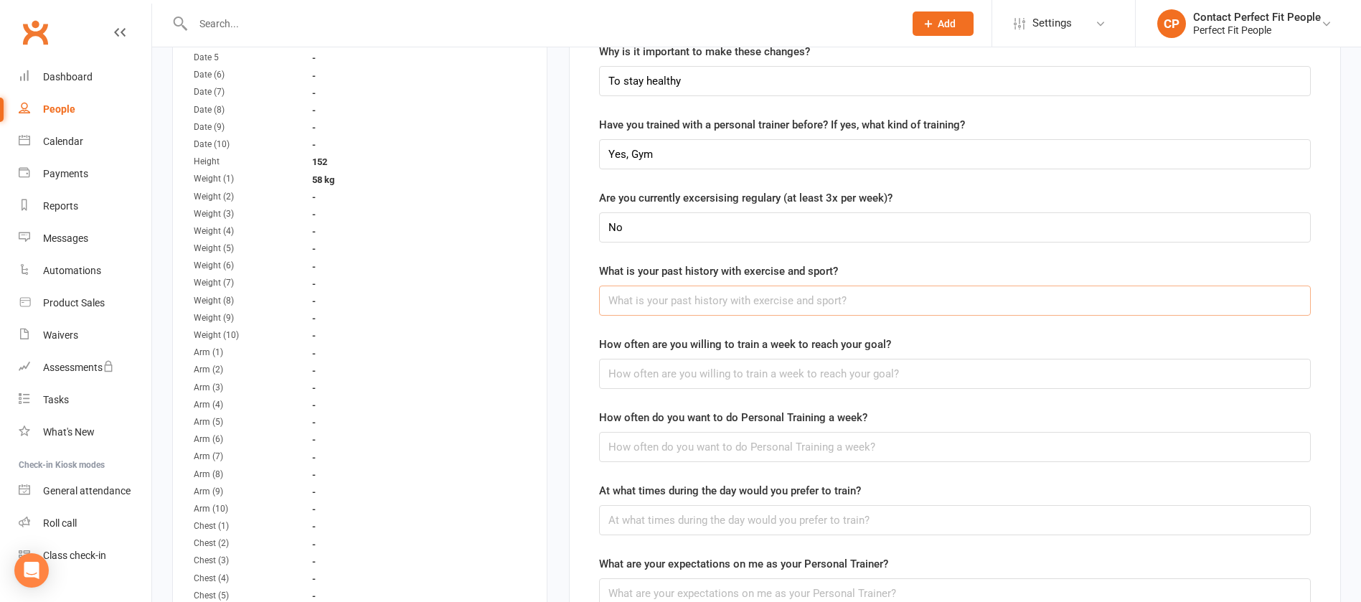
click at [657, 306] on input "text" at bounding box center [955, 301] width 712 height 30
paste input "Pilates and gym"
type input "Pilates and gym"
click at [668, 373] on input "text" at bounding box center [955, 374] width 712 height 30
type input "2x"
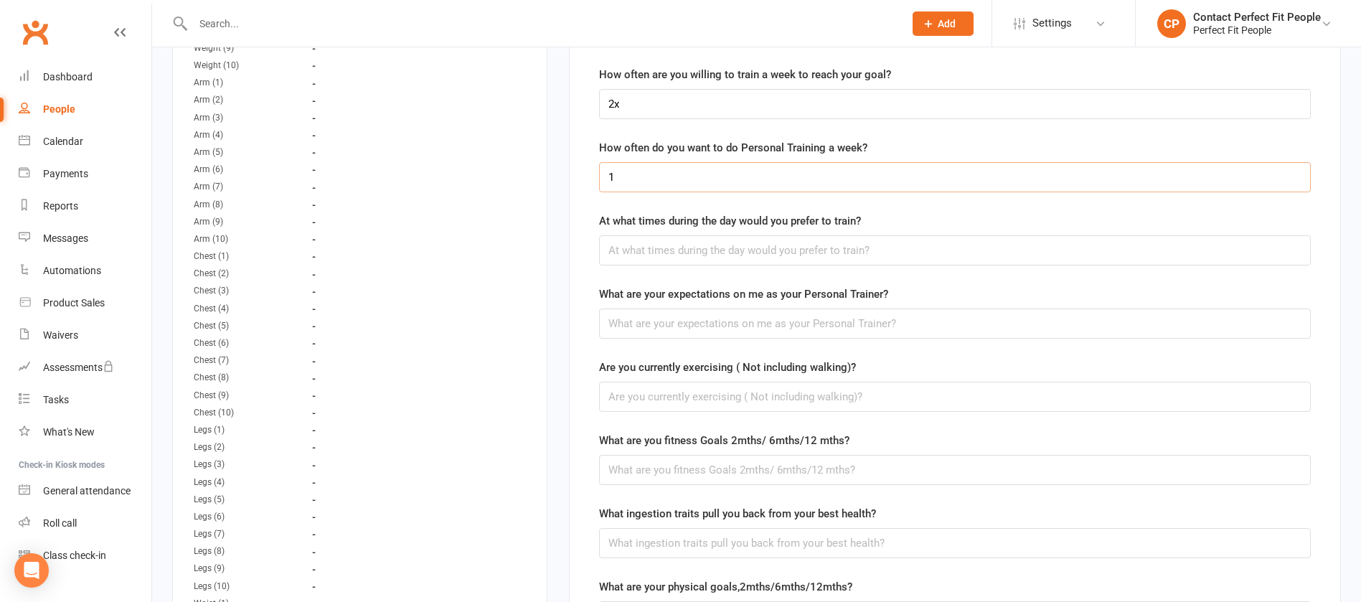
scroll to position [1848, 0]
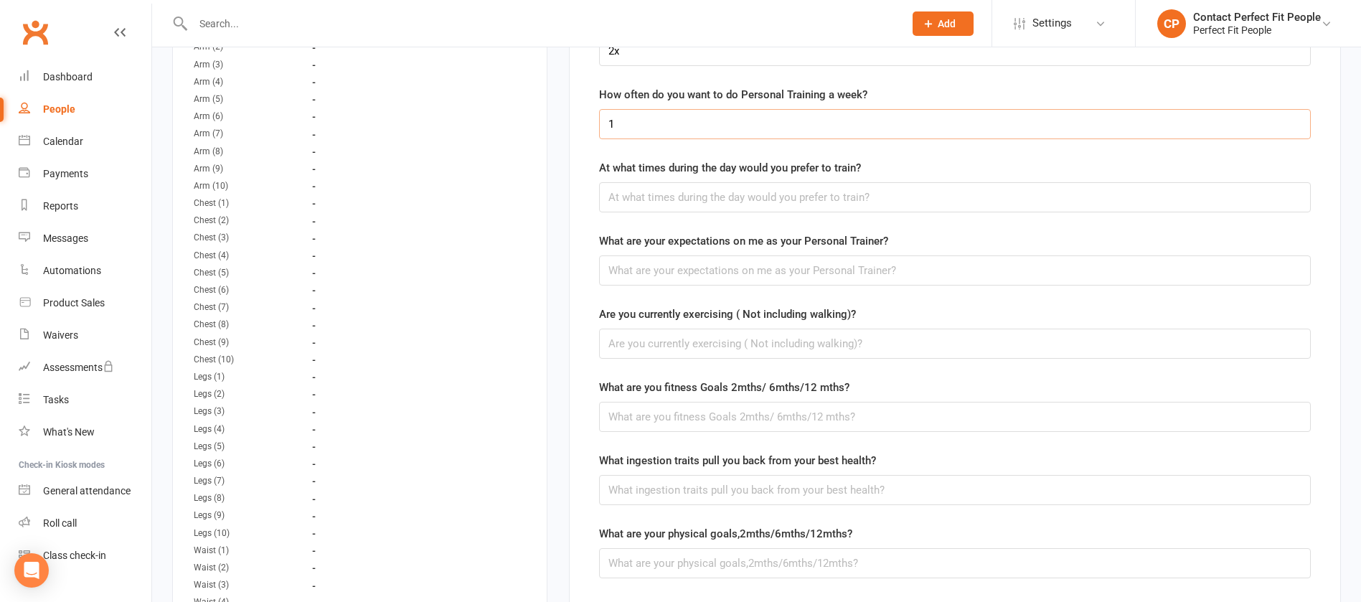
type input "1"
click at [651, 204] on input "text" at bounding box center [955, 197] width 712 height 30
paste input "Afternoon or later morning"
type input "Afternoon or later morning"
click at [620, 260] on input "text" at bounding box center [955, 270] width 712 height 30
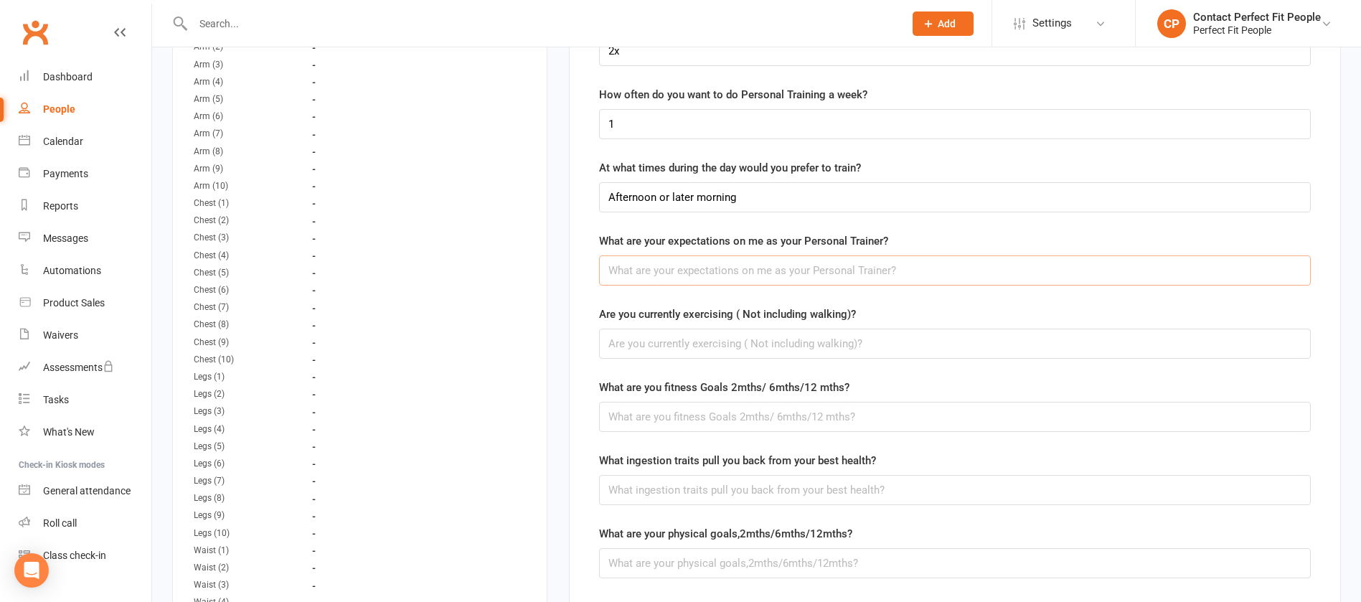
paste input "Motivation"
type input "Motivation"
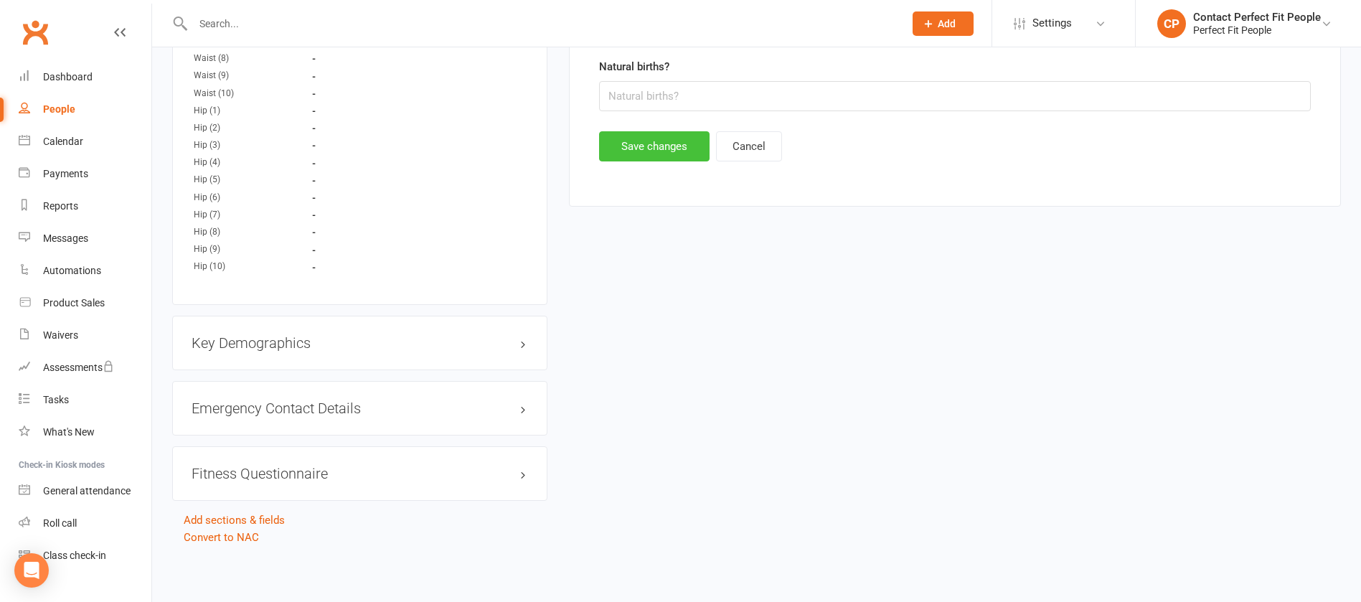
click at [658, 157] on button "Save changes" at bounding box center [654, 146] width 111 height 30
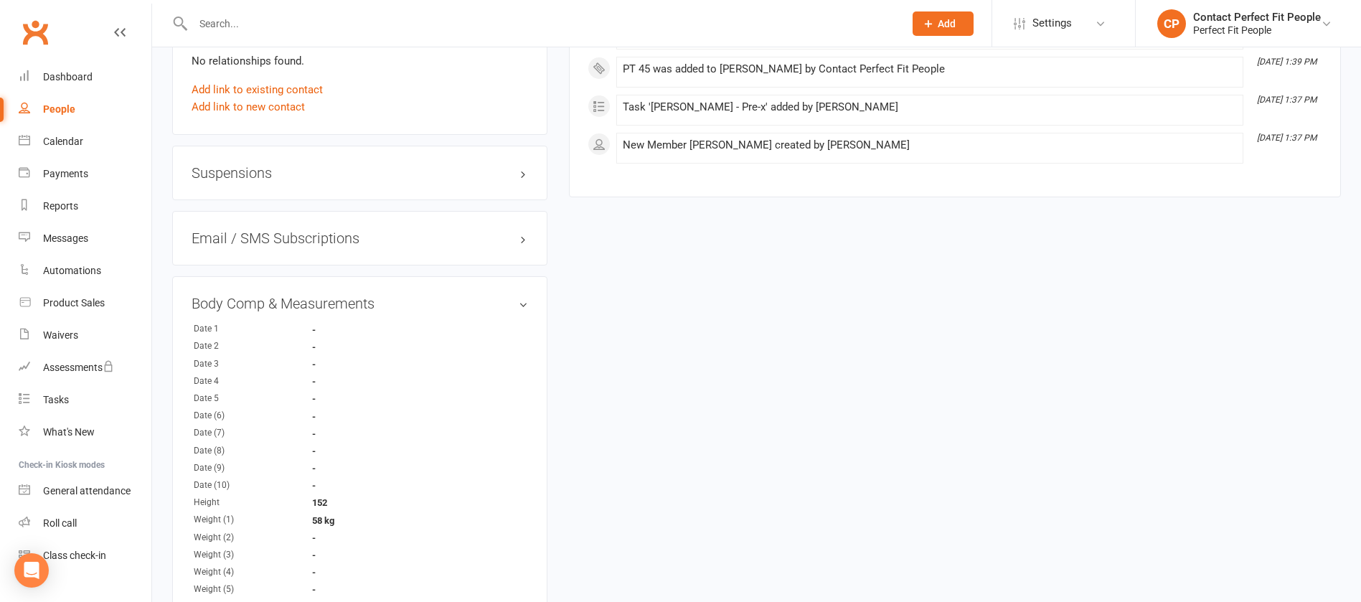
scroll to position [1076, 0]
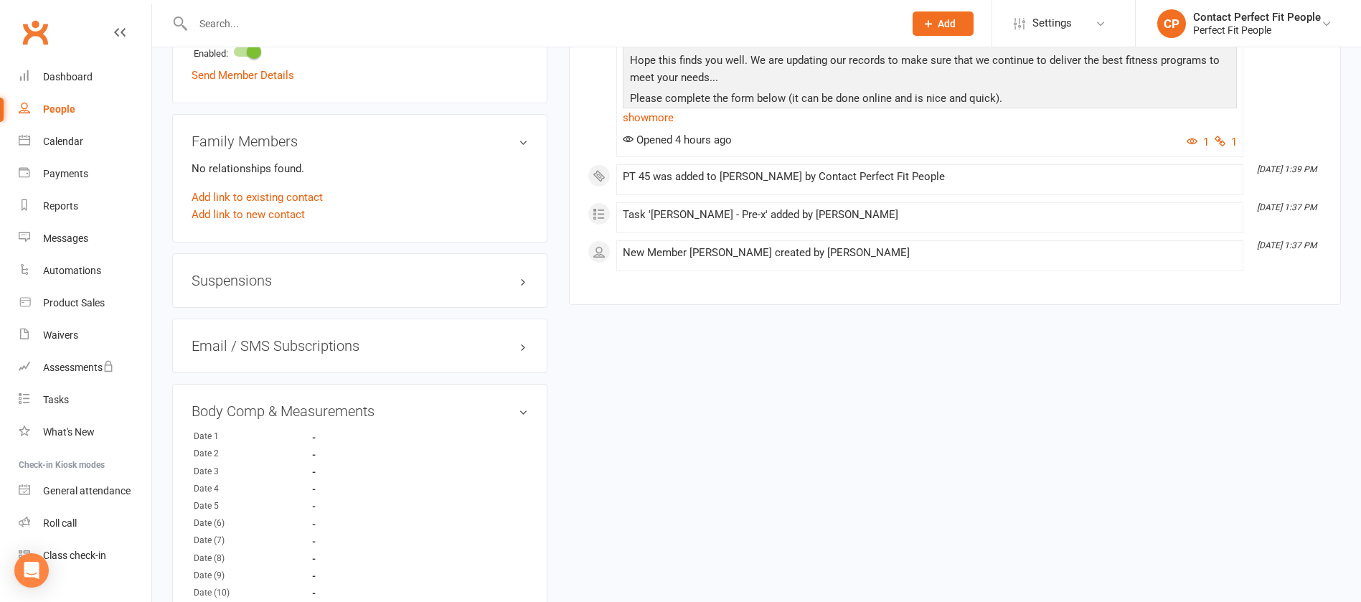
click at [344, 404] on h3 "Body Comp & Measurements edit" at bounding box center [360, 411] width 337 height 16
